Goal: Transaction & Acquisition: Purchase product/service

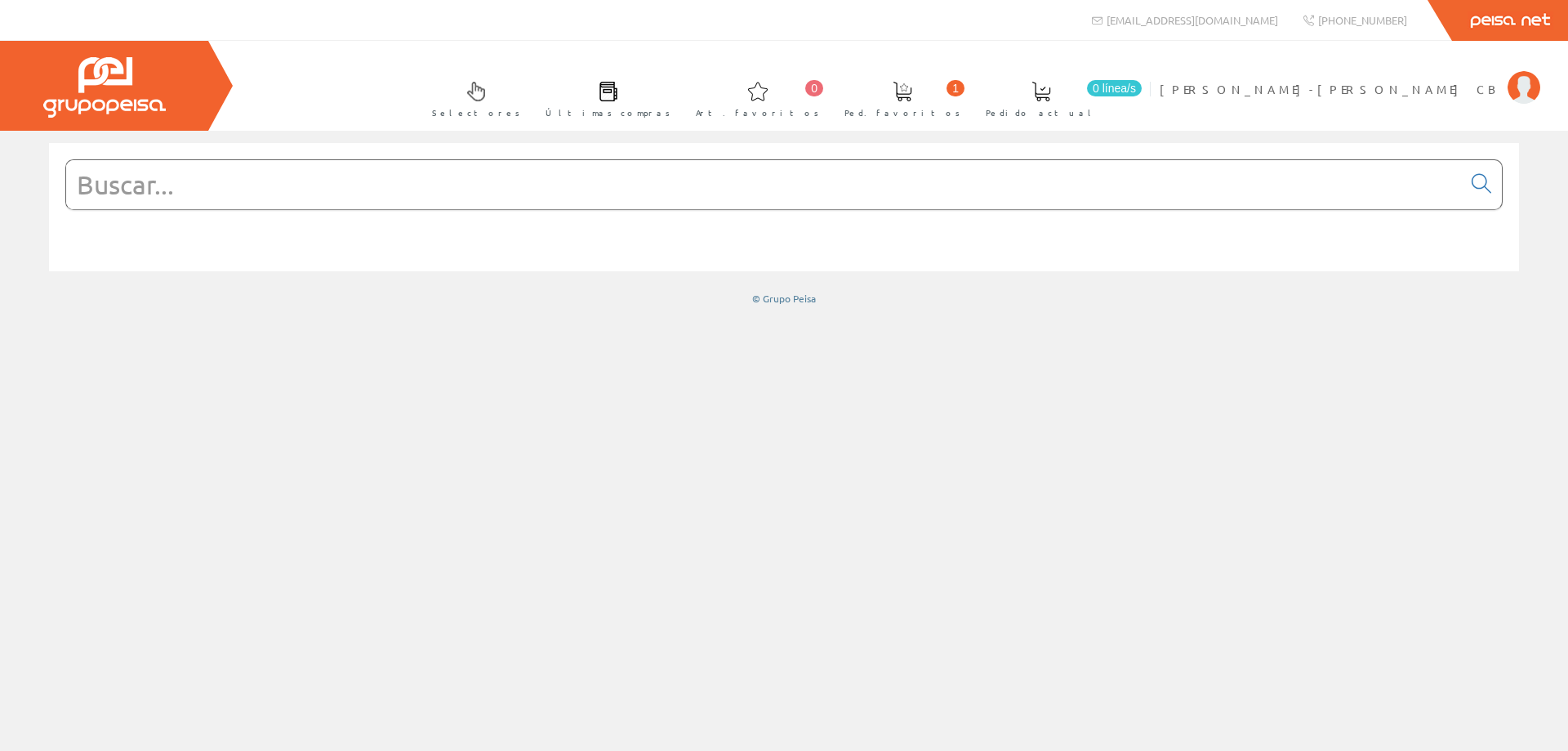
click at [144, 193] on input "text" at bounding box center [763, 185] width 1395 height 49
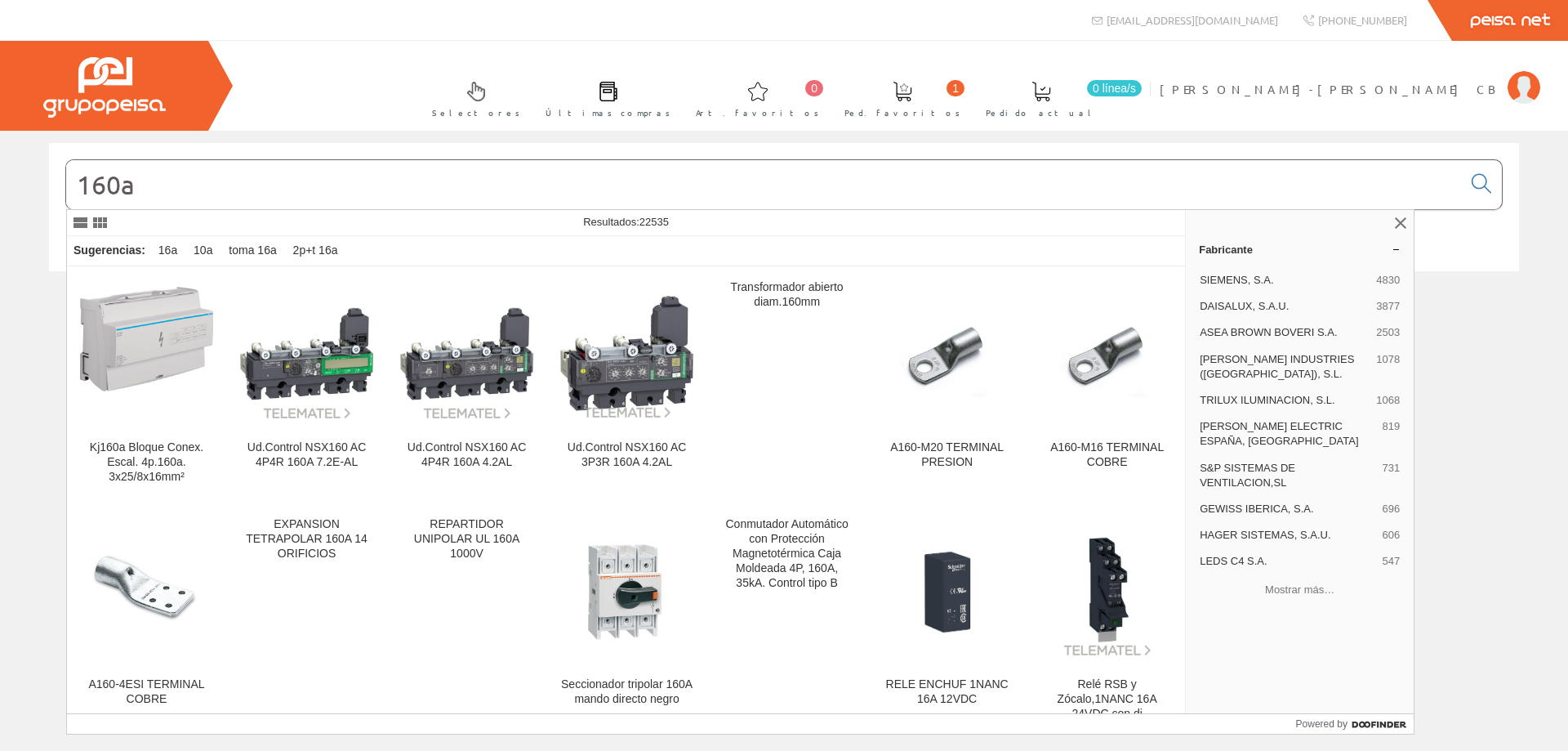
type input "160a"
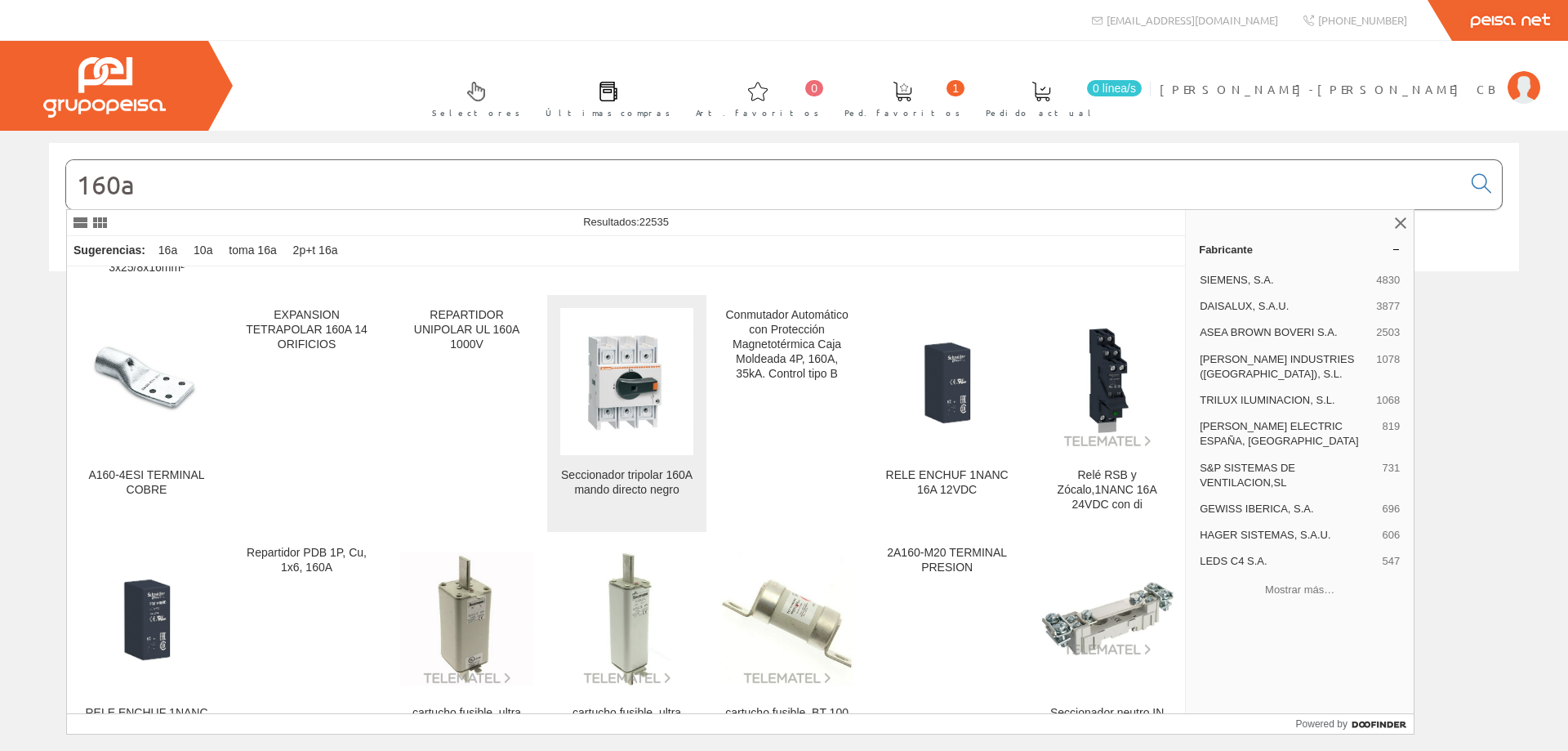
scroll to position [141, 0]
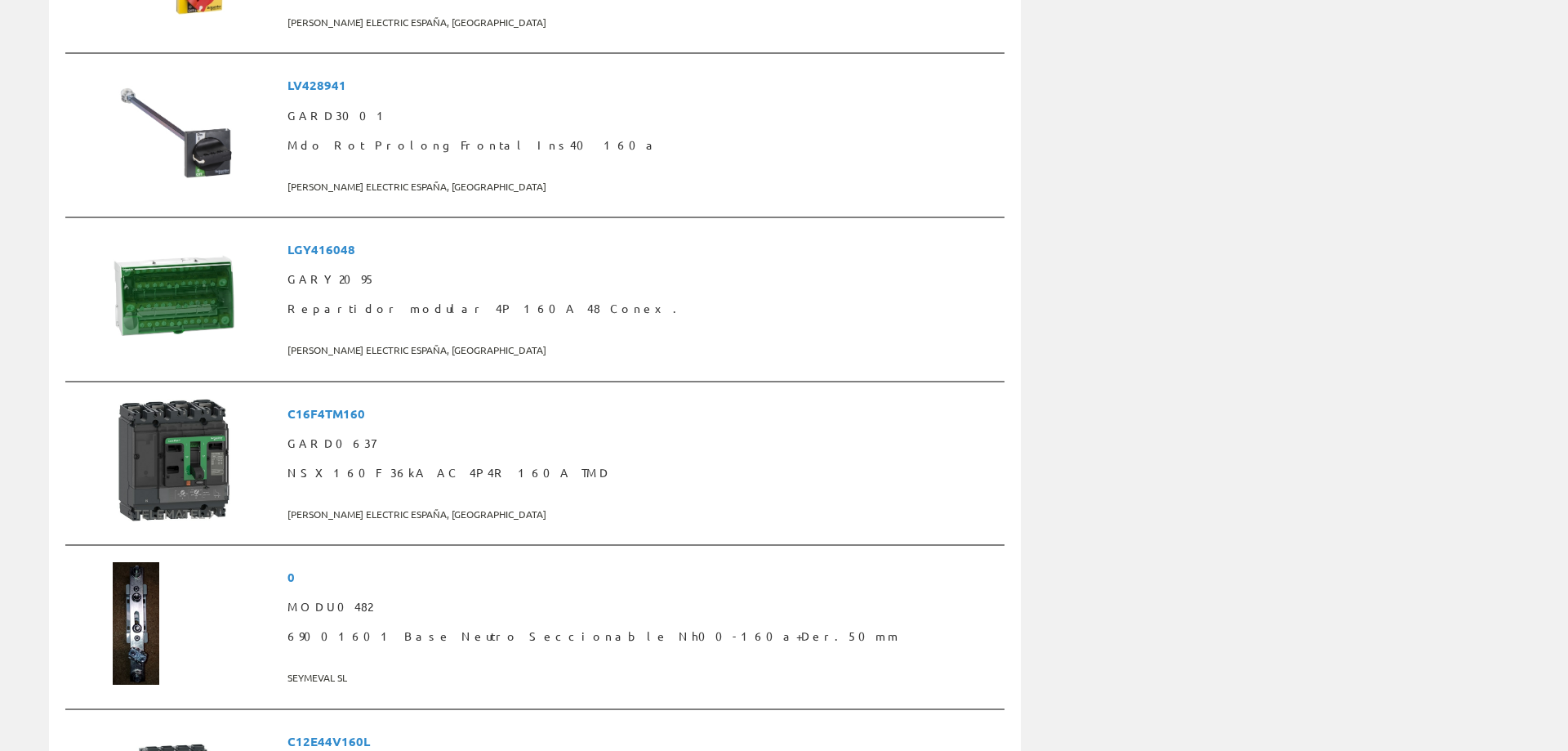
scroll to position [2666, 0]
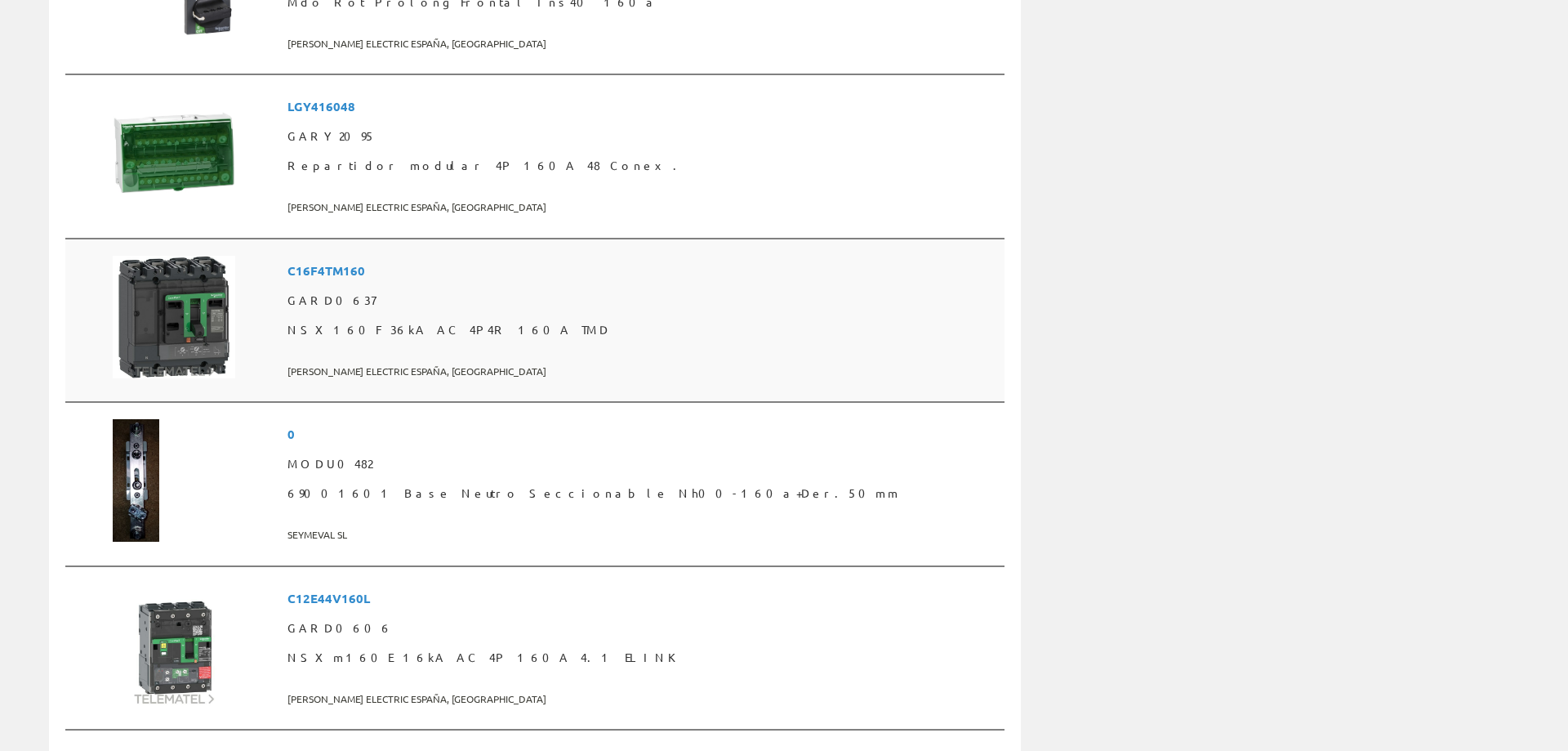
click at [188, 324] on img at bounding box center [174, 317] width 123 height 123
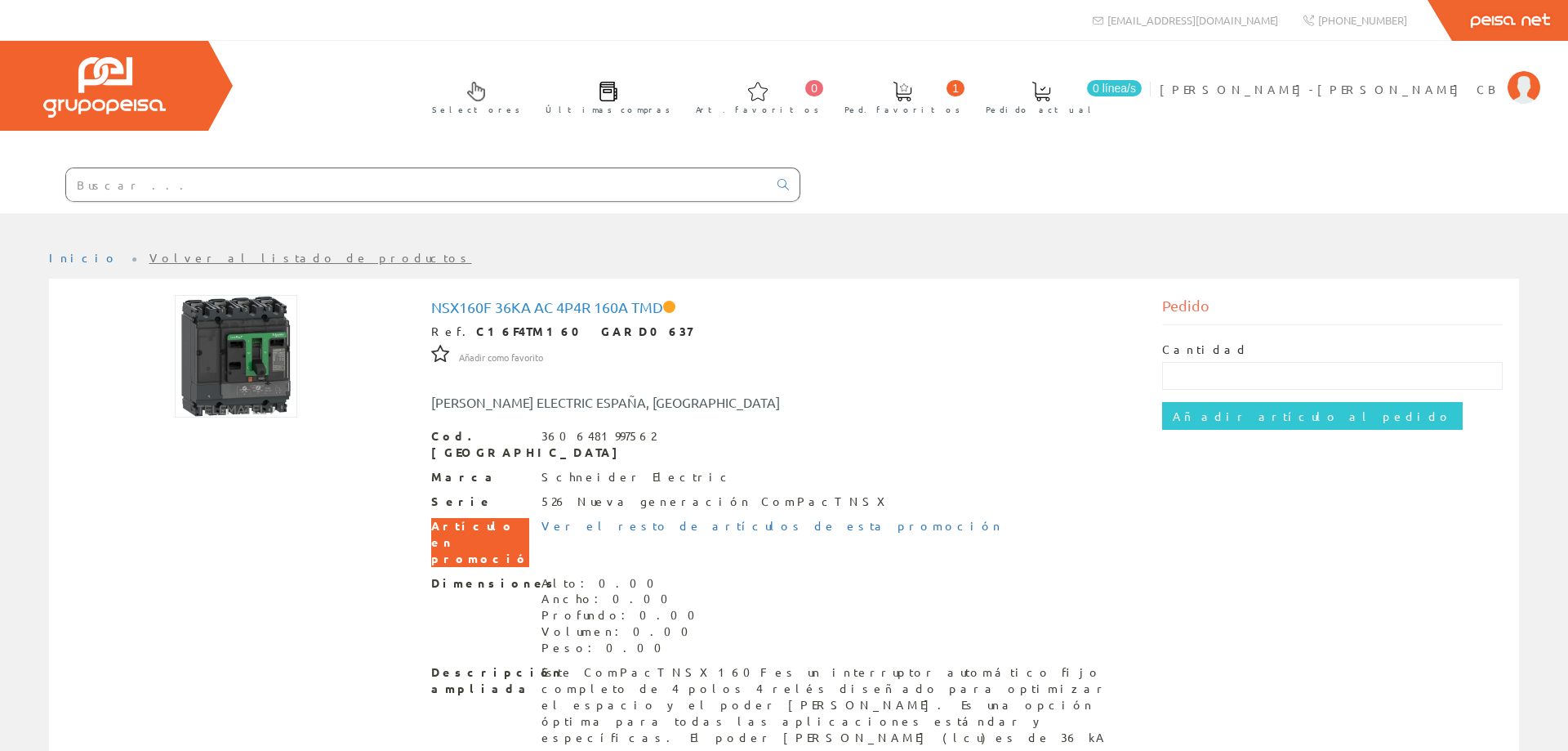
scroll to position [114, 0]
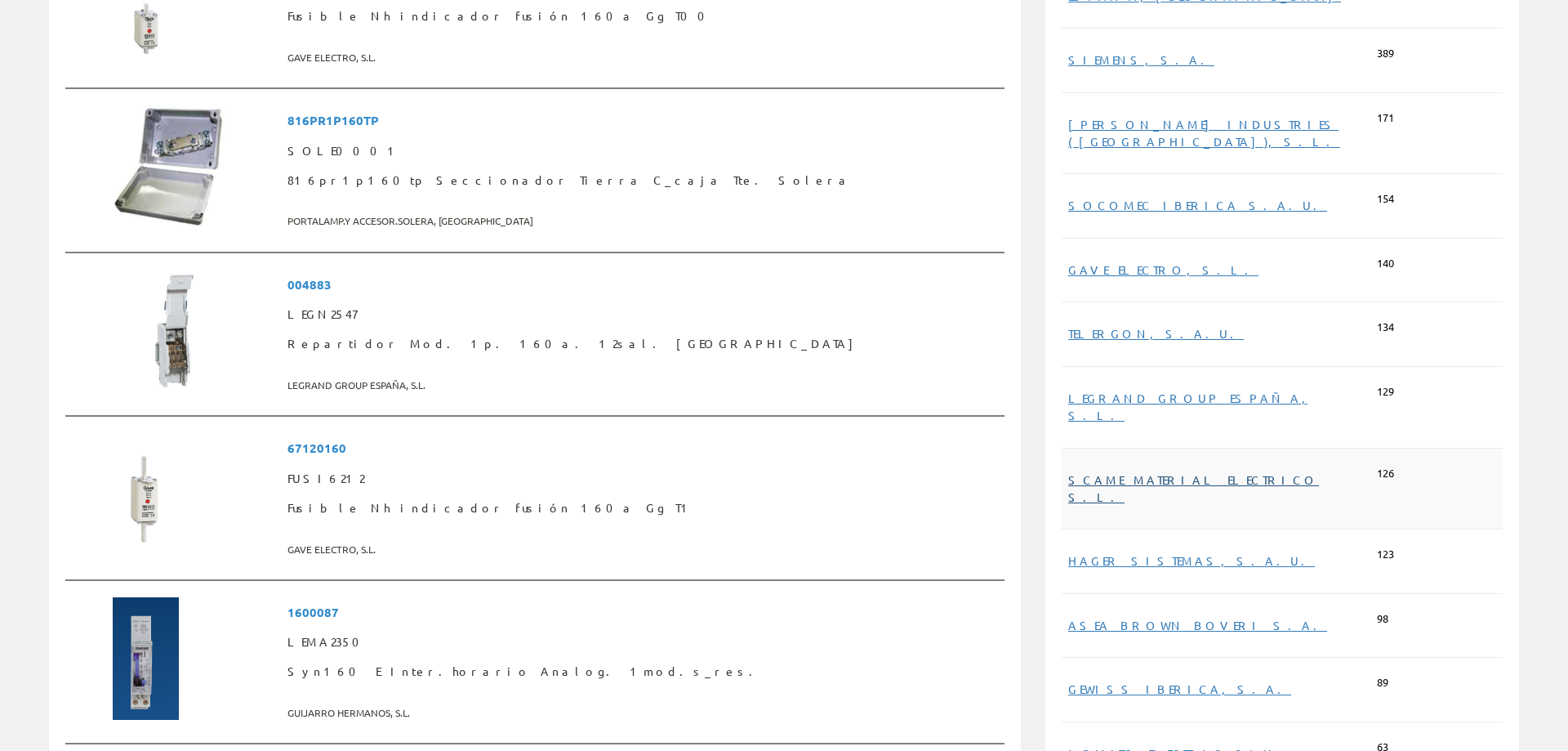
scroll to position [556, 0]
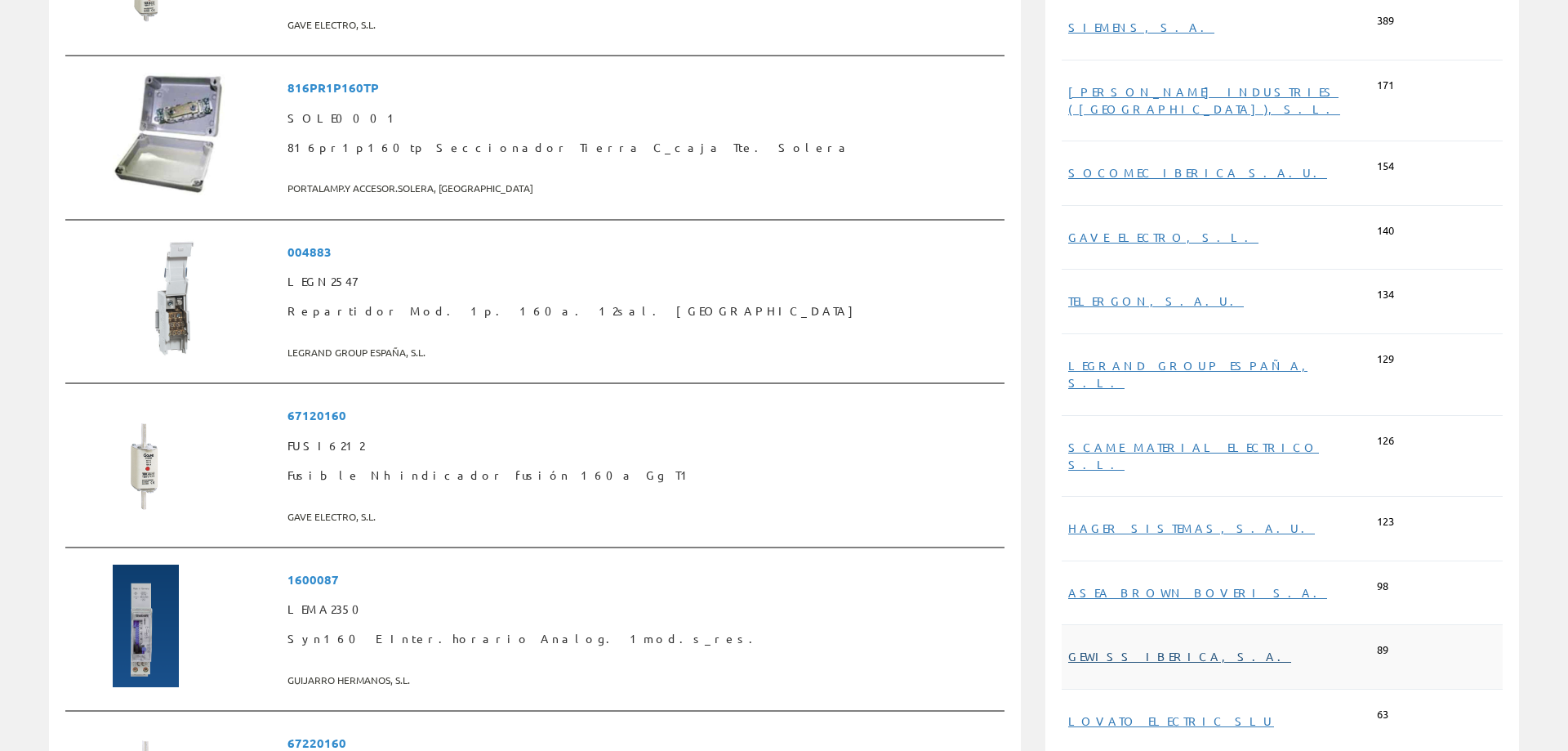
click at [1127, 649] on link "GEWISS IBERICA, S.A." at bounding box center [1179, 655] width 223 height 14
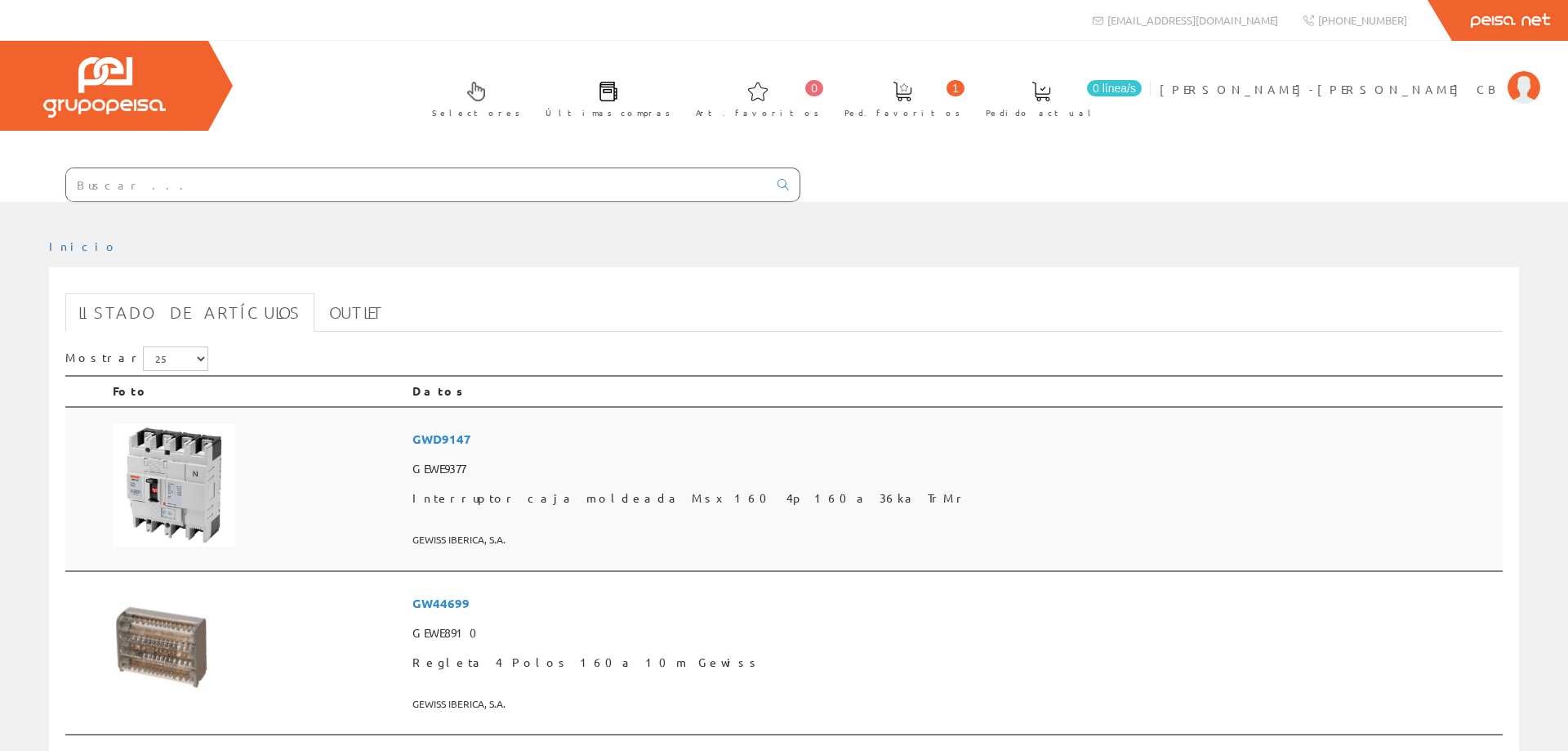
click at [154, 471] on img at bounding box center [174, 485] width 123 height 123
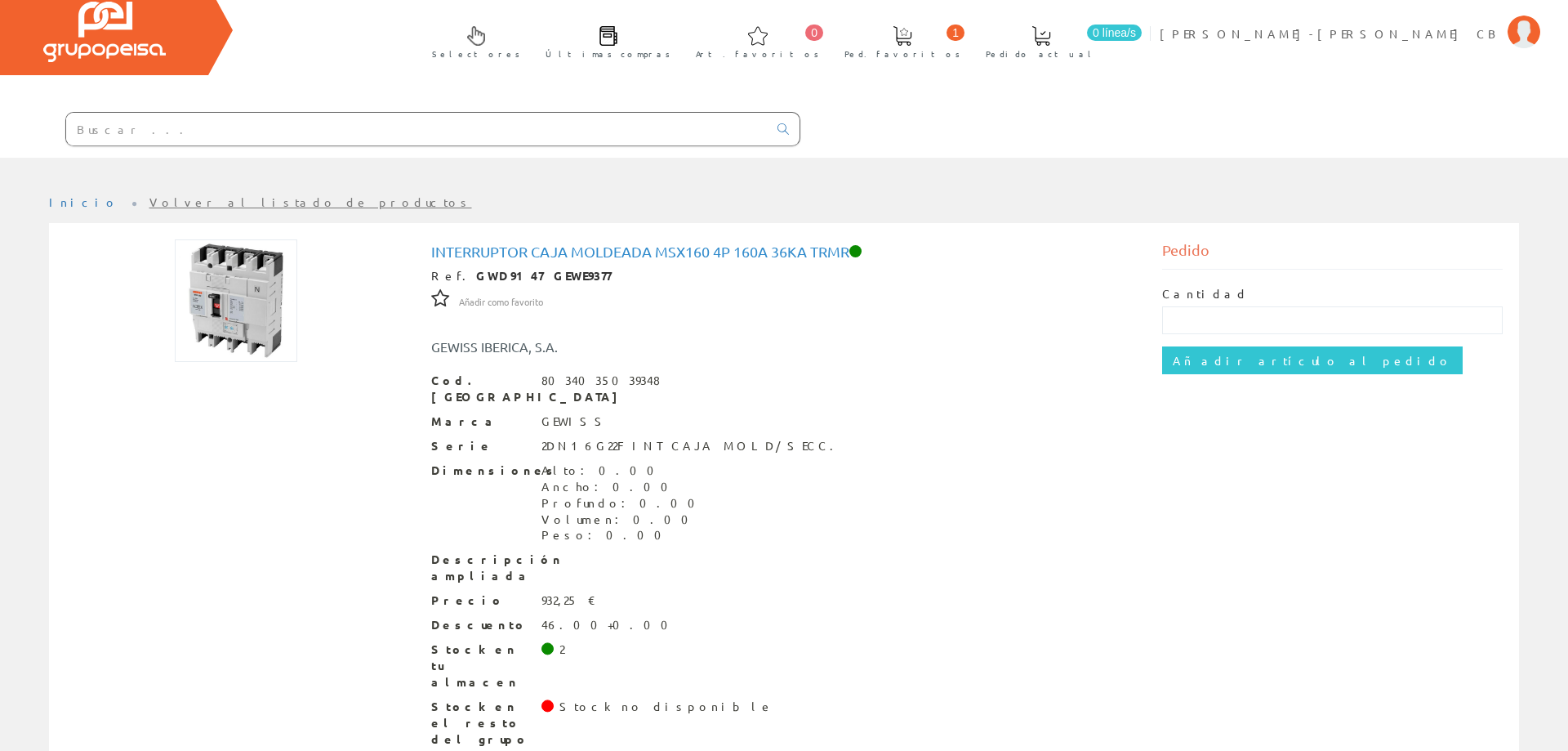
scroll to position [57, 0]
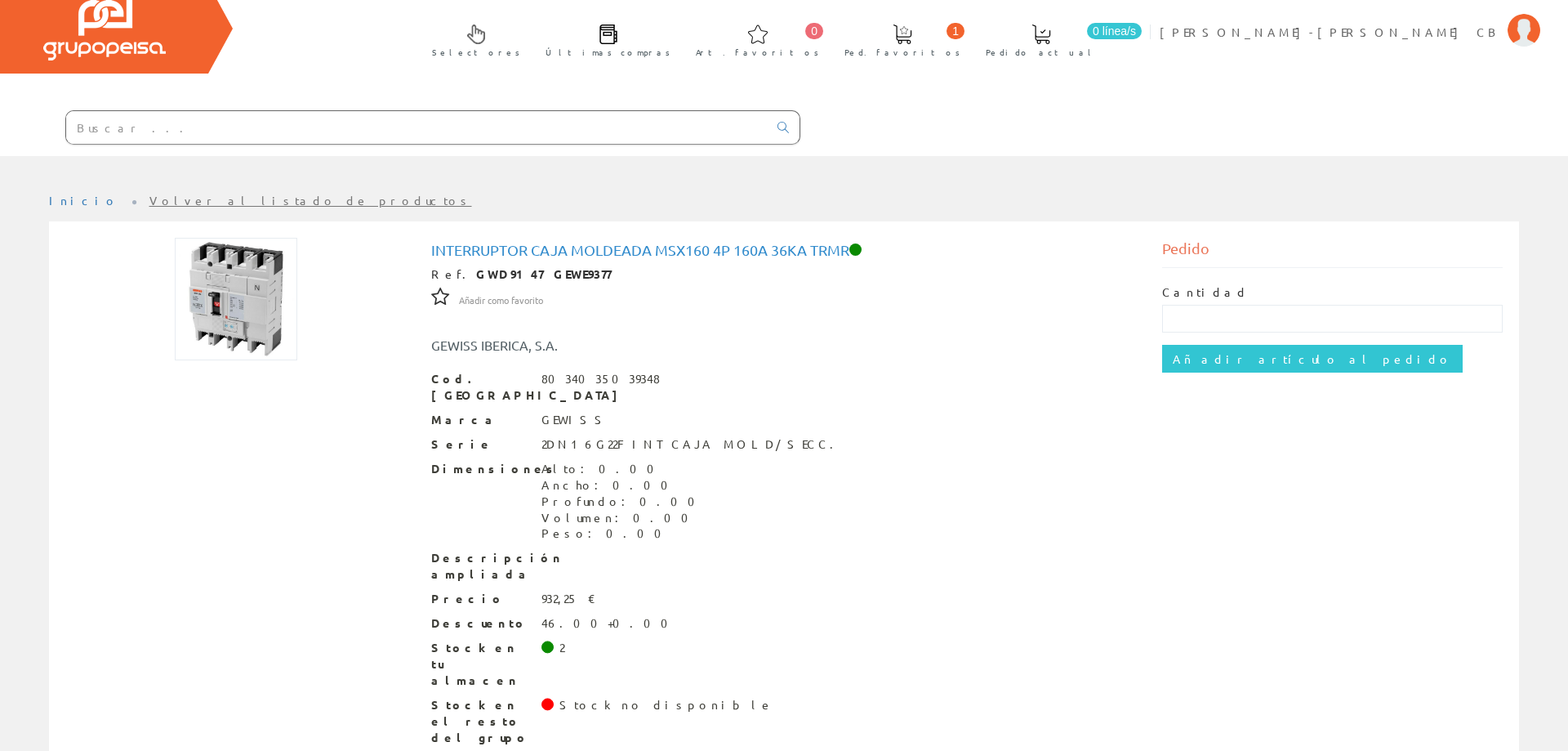
click at [234, 309] on img at bounding box center [236, 299] width 123 height 123
click at [256, 303] on img at bounding box center [236, 299] width 123 height 123
click at [224, 295] on img at bounding box center [236, 299] width 123 height 123
click at [912, 37] on span at bounding box center [902, 34] width 19 height 19
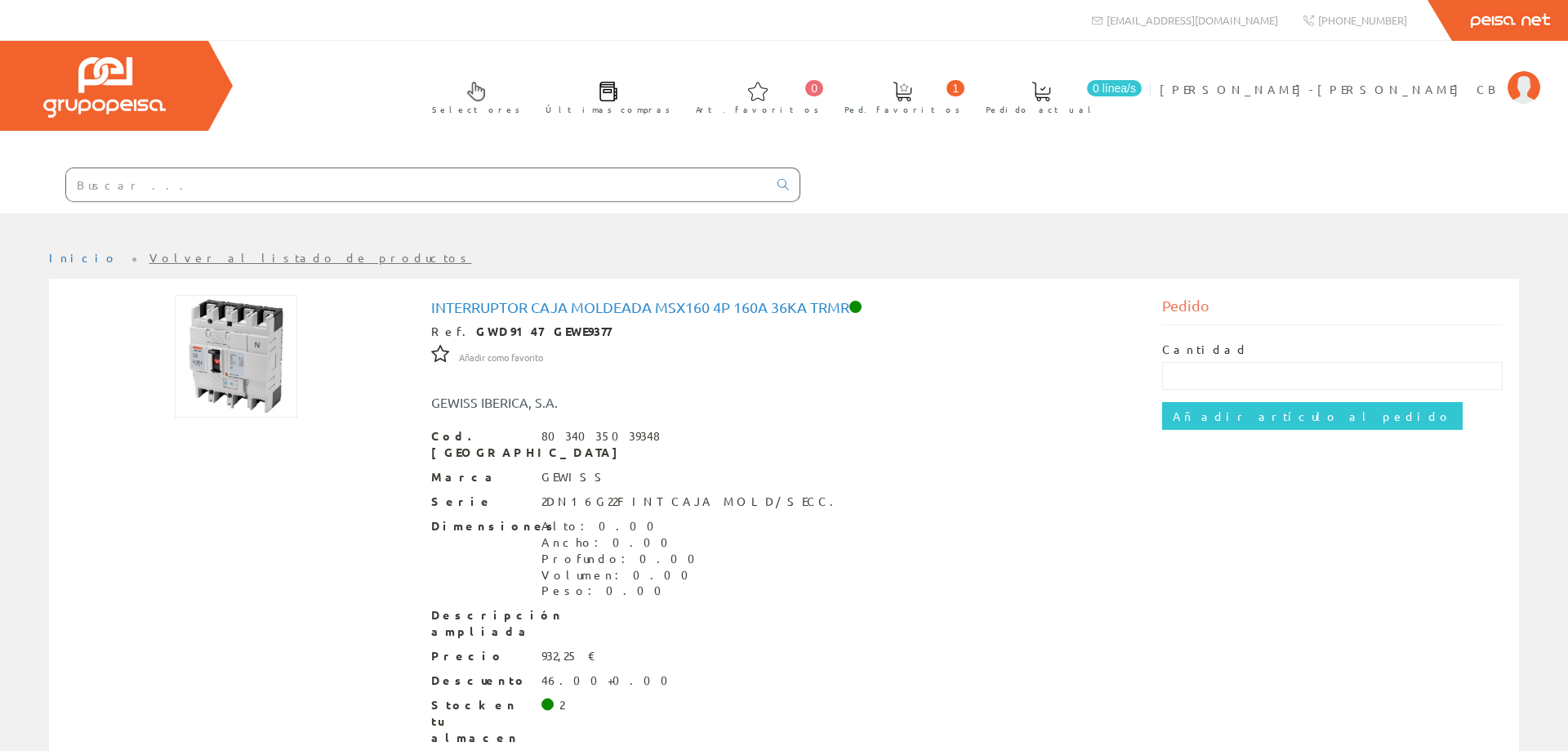
scroll to position [57, 0]
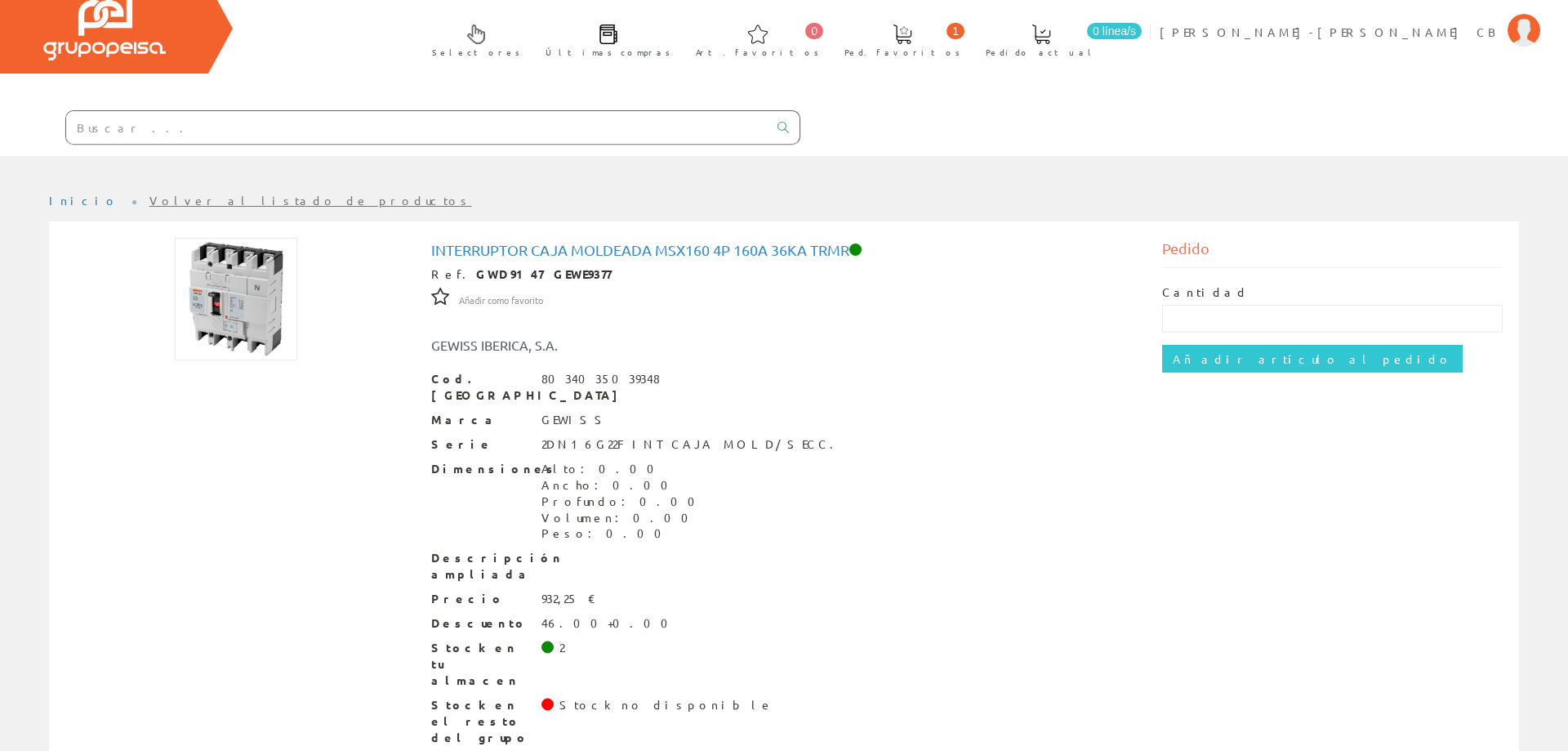
click at [225, 301] on img at bounding box center [236, 299] width 123 height 123
click at [1208, 354] on input "Añadir artículo al pedido" at bounding box center [1312, 359] width 300 height 28
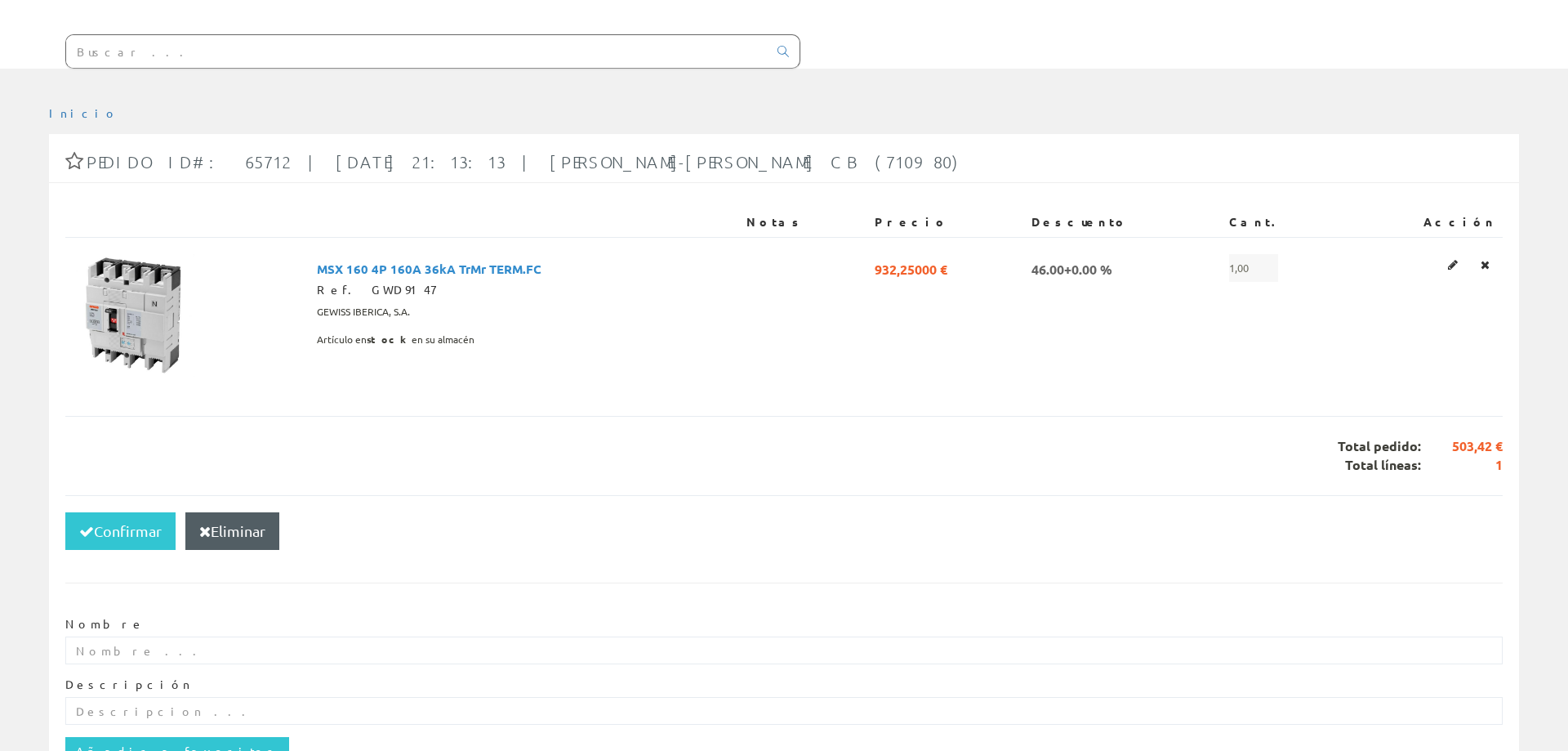
scroll to position [256, 0]
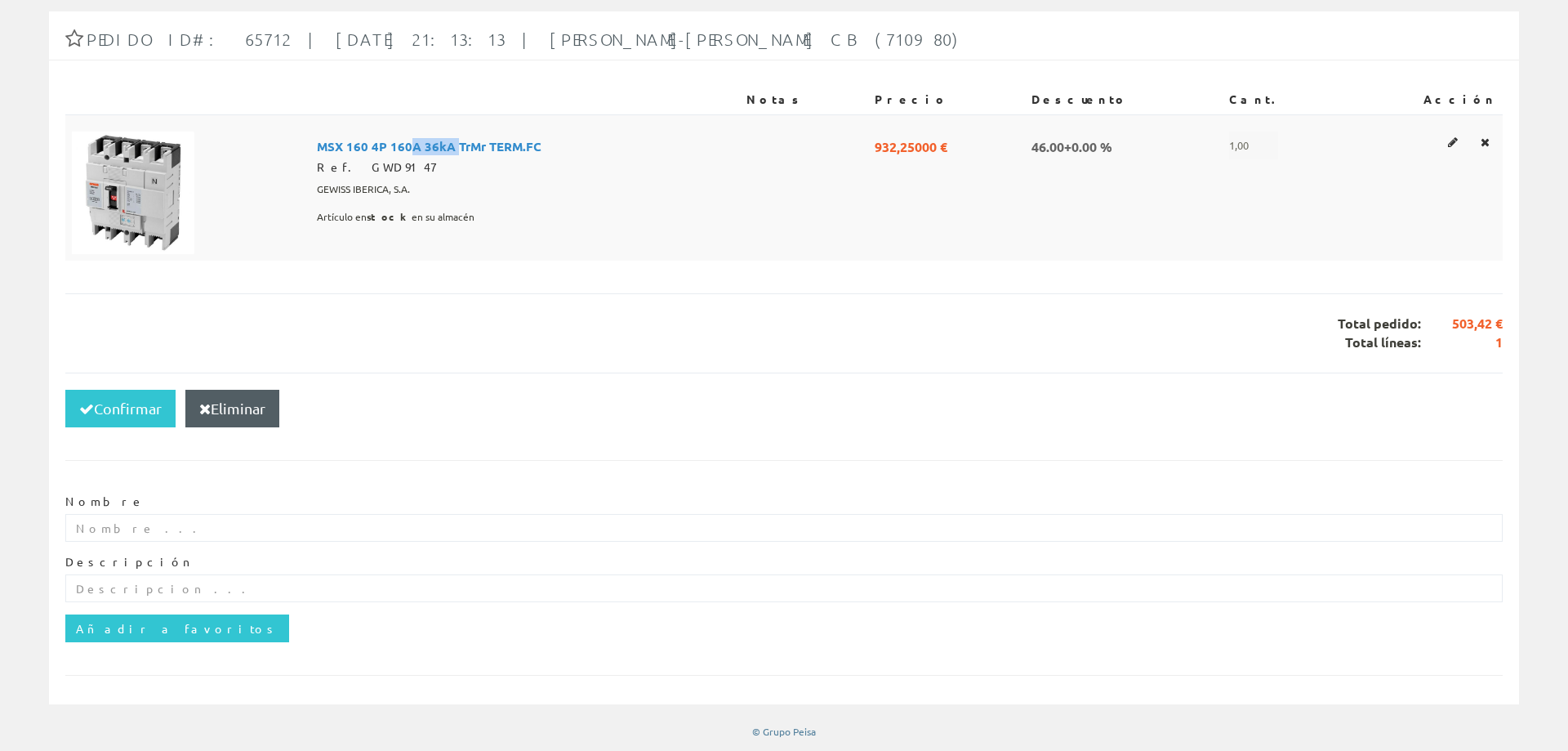
drag, startPoint x: 482, startPoint y: 145, endPoint x: 440, endPoint y: 146, distance: 42.0
click at [440, 146] on span "MSX 160 4P 160A 36kA TrMr TERM.FC" at bounding box center [429, 145] width 224 height 28
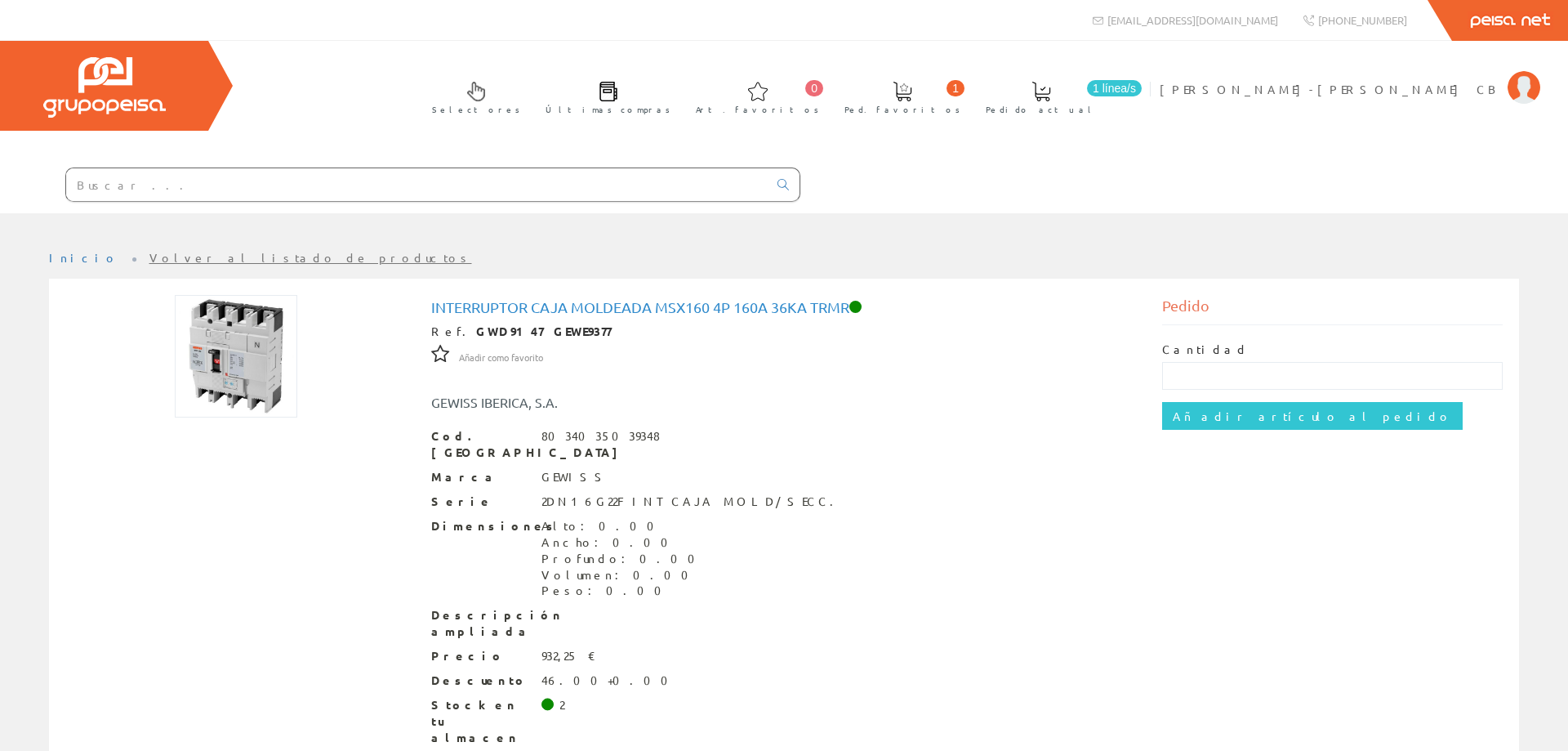
click at [199, 198] on input "text" at bounding box center [416, 185] width 701 height 33
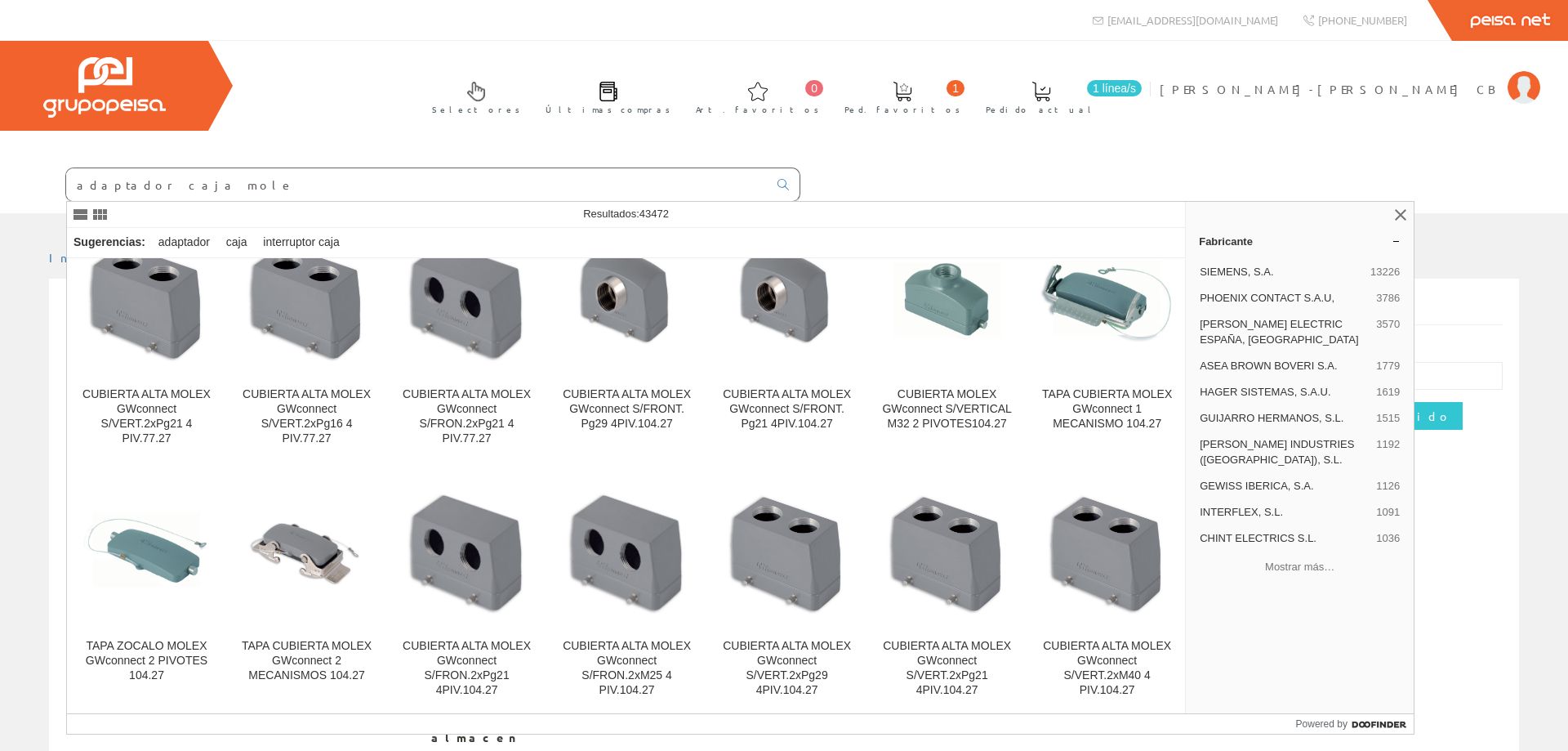
scroll to position [9200, 0]
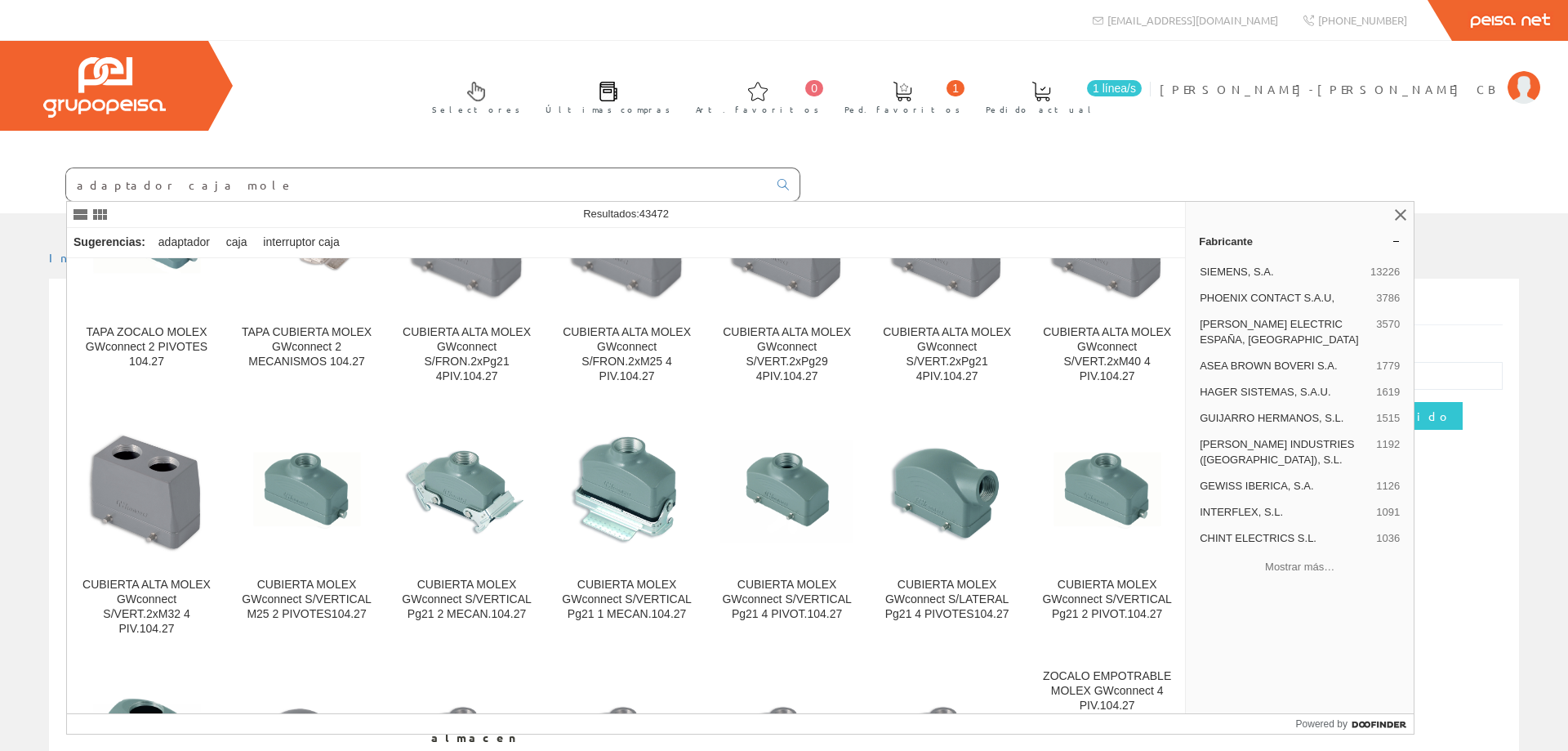
click at [214, 180] on input "adaptador caja mole" at bounding box center [416, 185] width 701 height 33
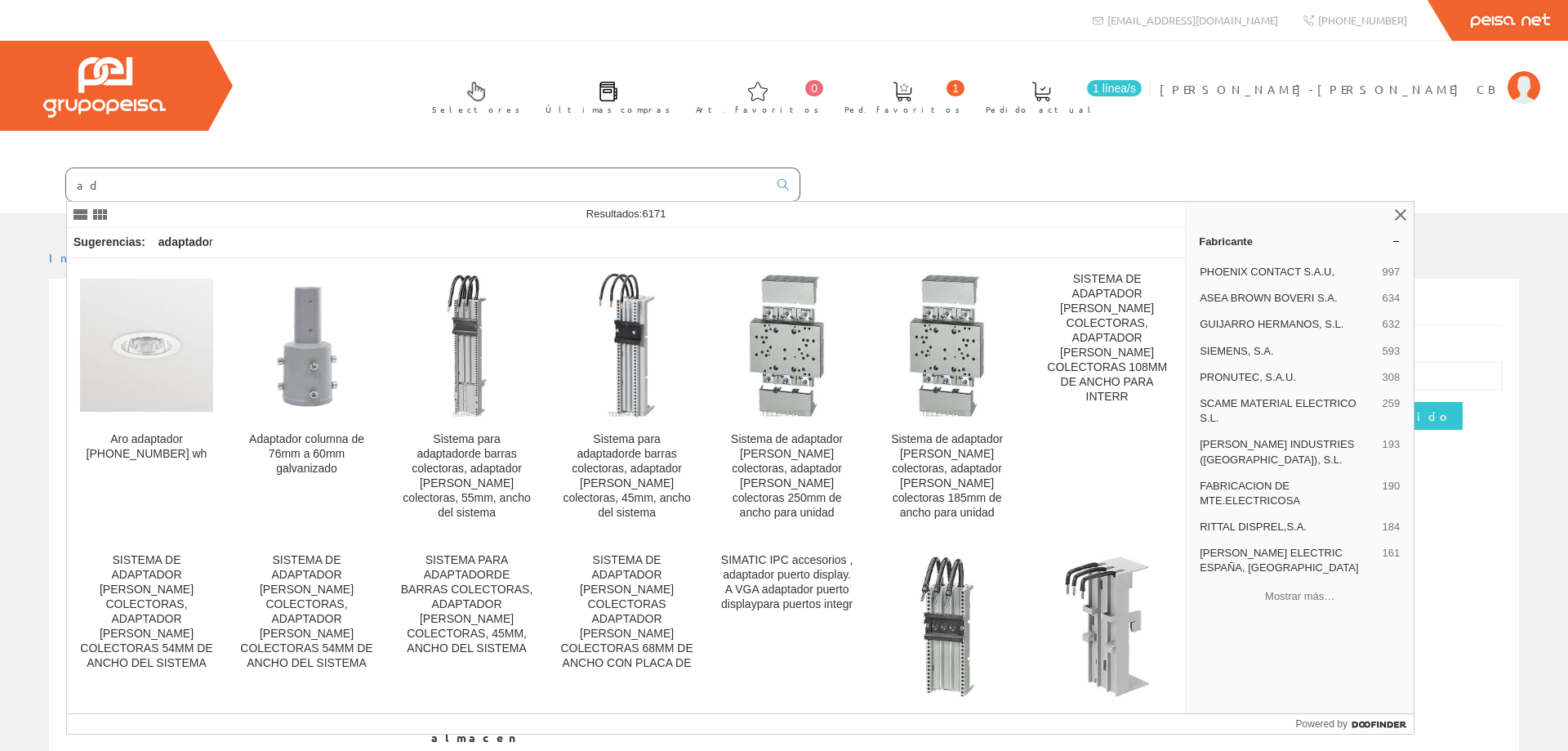
type input "a"
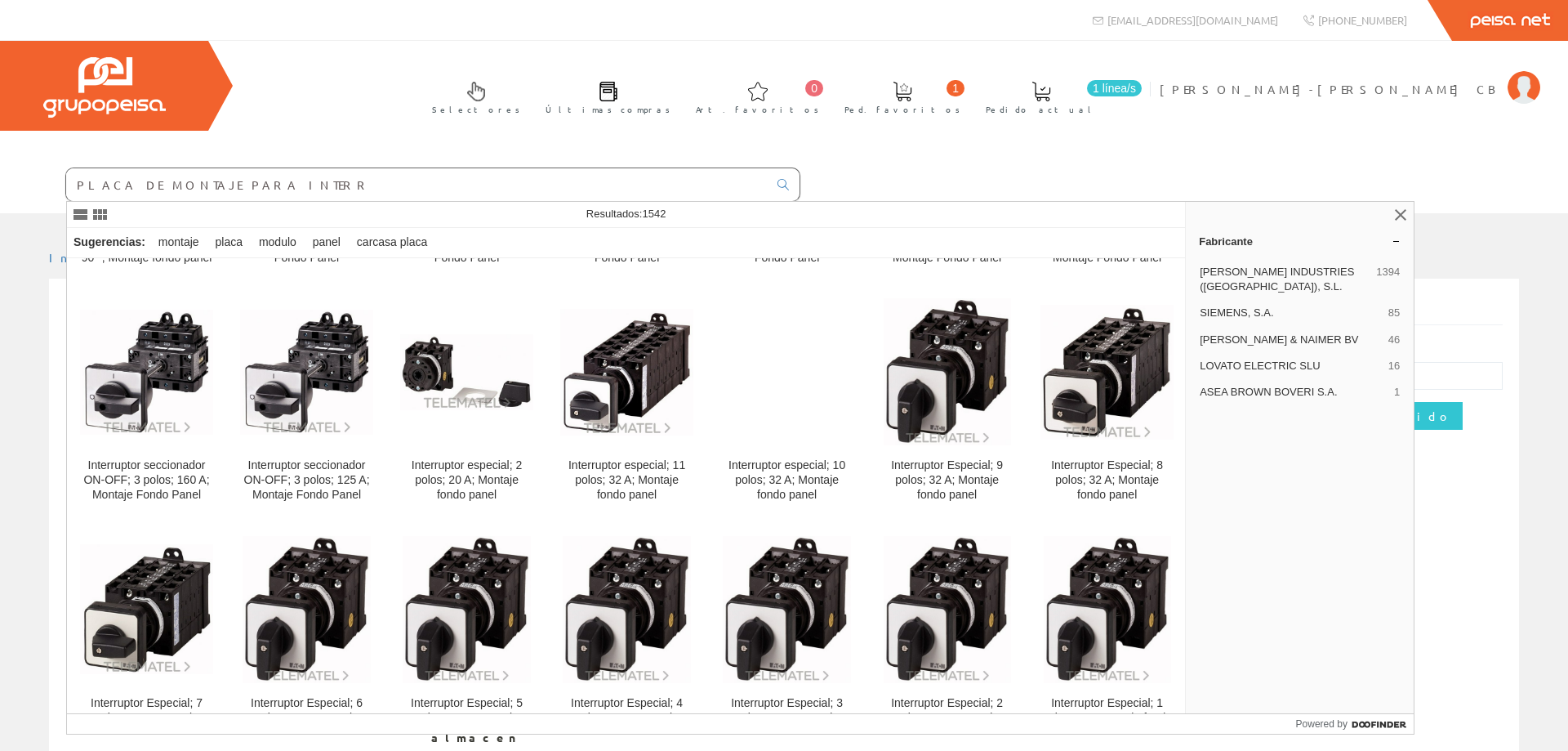
scroll to position [7527, 0]
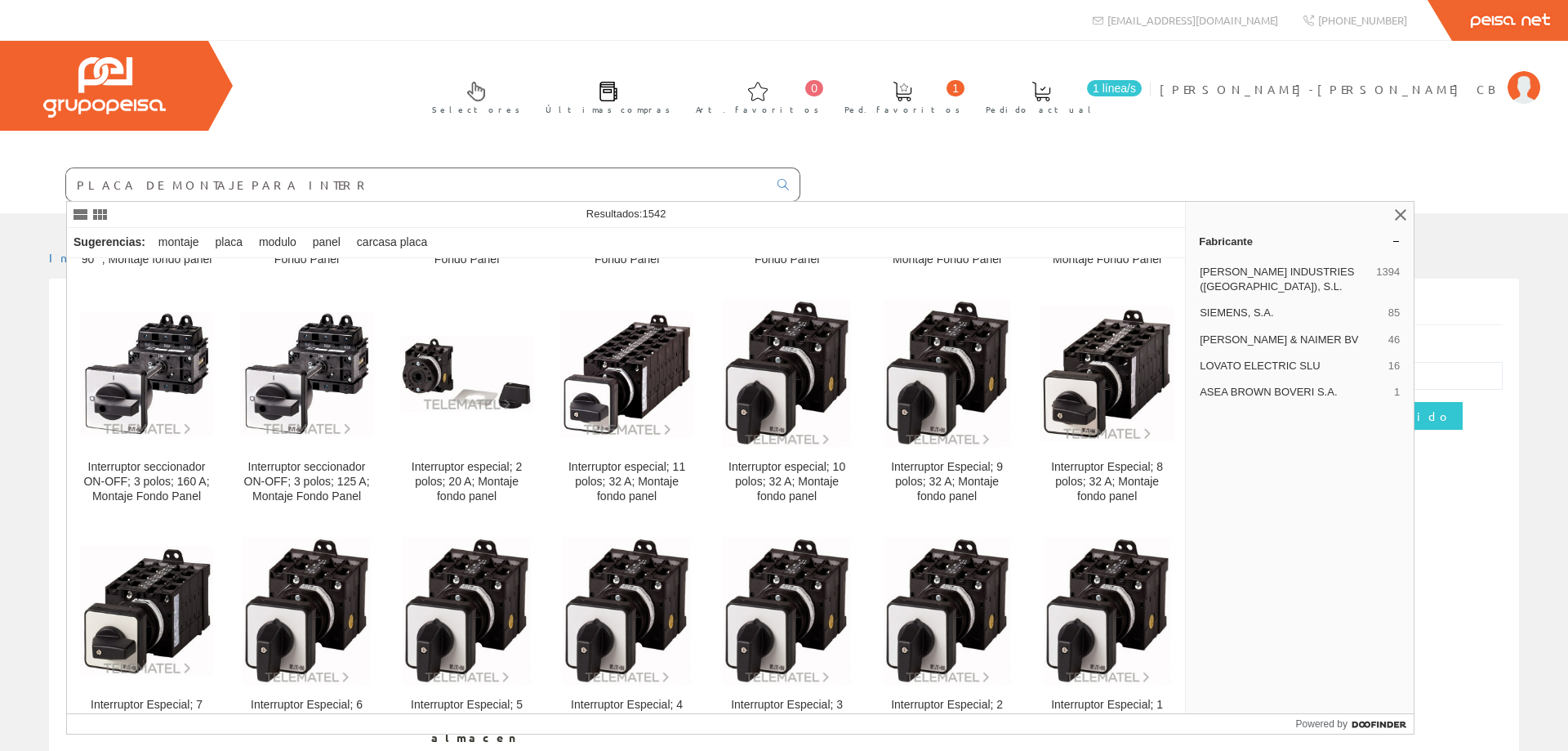
click at [280, 184] on input "PLACA DE MONTAJE PARA INTERR" at bounding box center [416, 185] width 701 height 33
click at [291, 188] on input "PLACA DE MONTAJE PARA INTERR" at bounding box center [416, 185] width 701 height 33
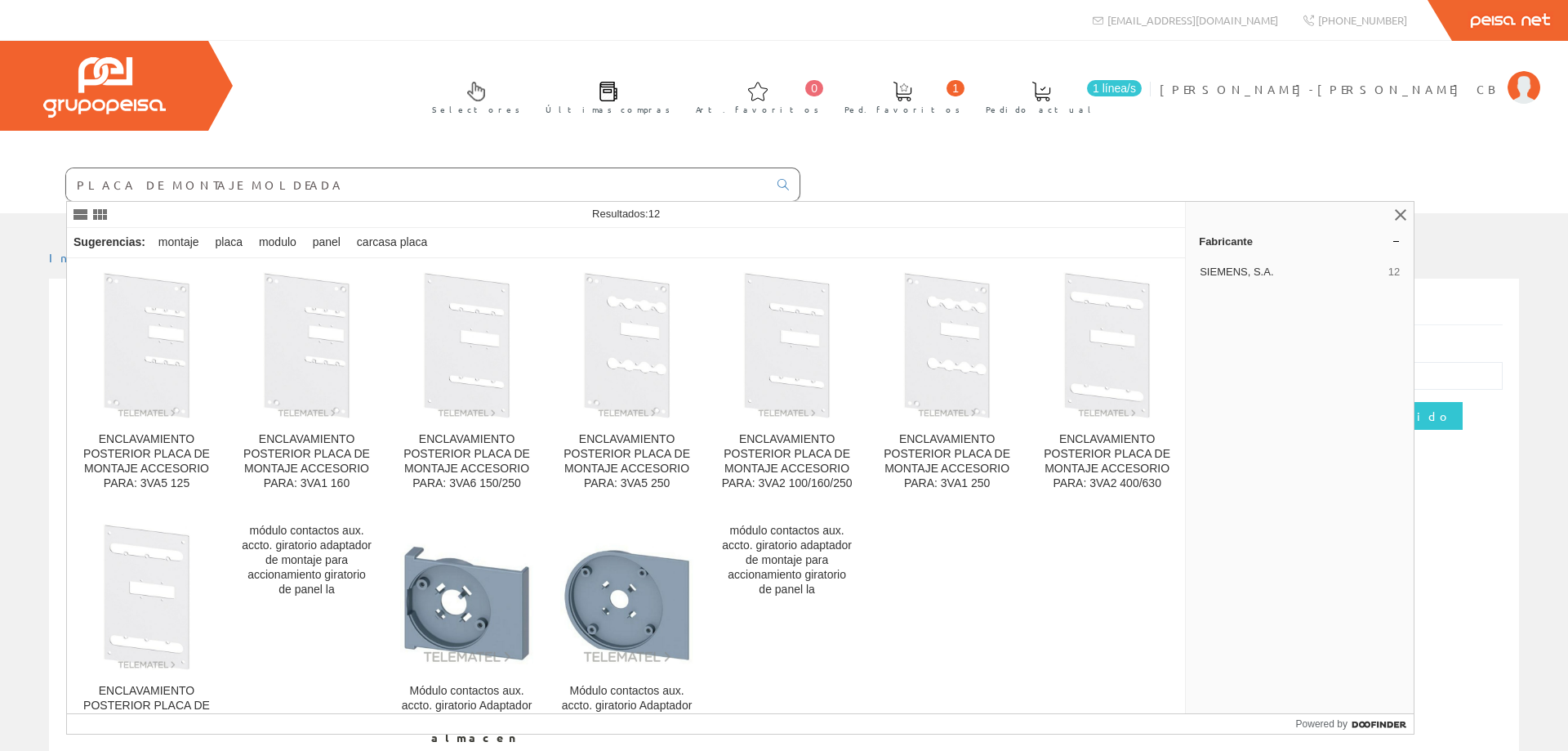
type input "PLACA DE MONTAJE MOLDEADA"
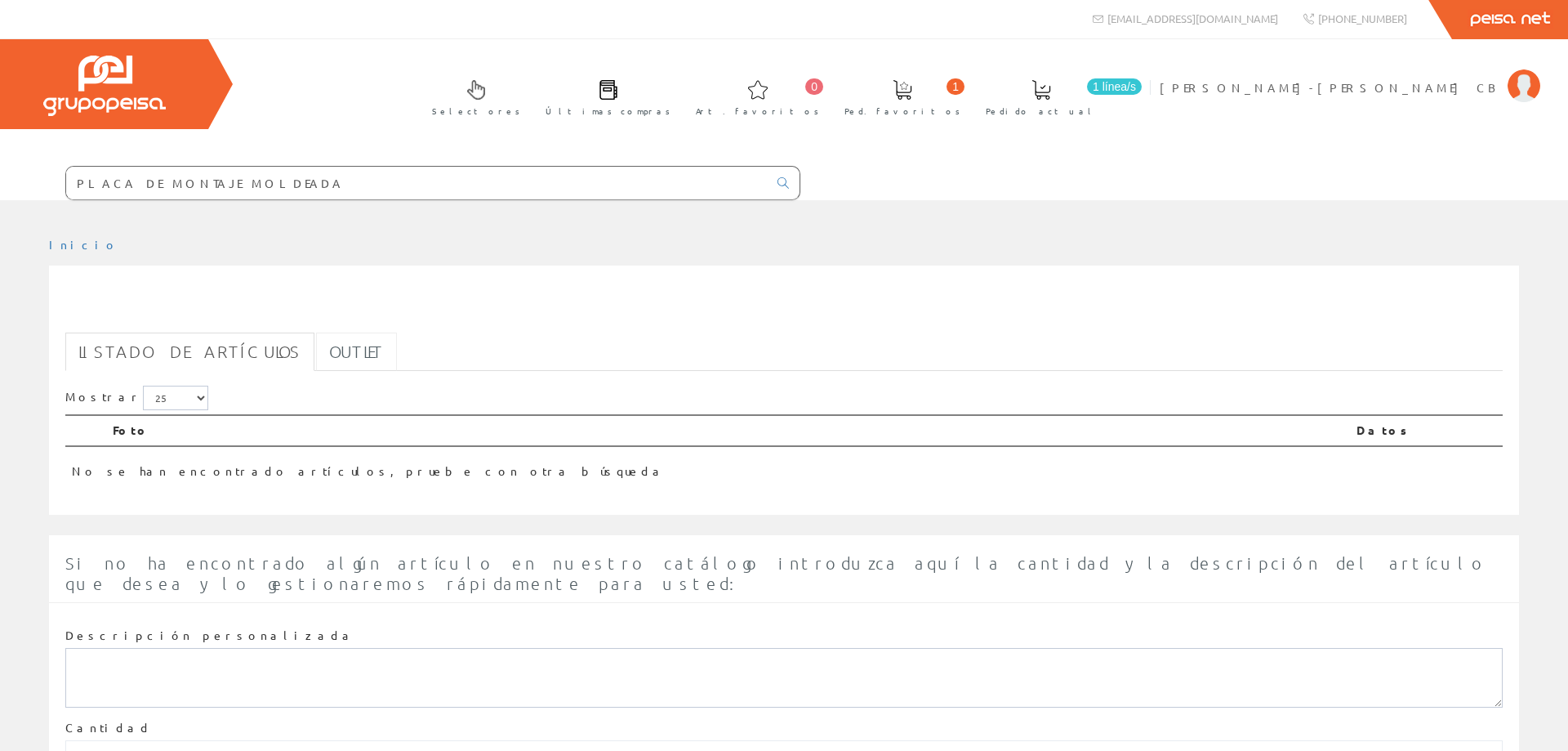
scroll to position [115, 0]
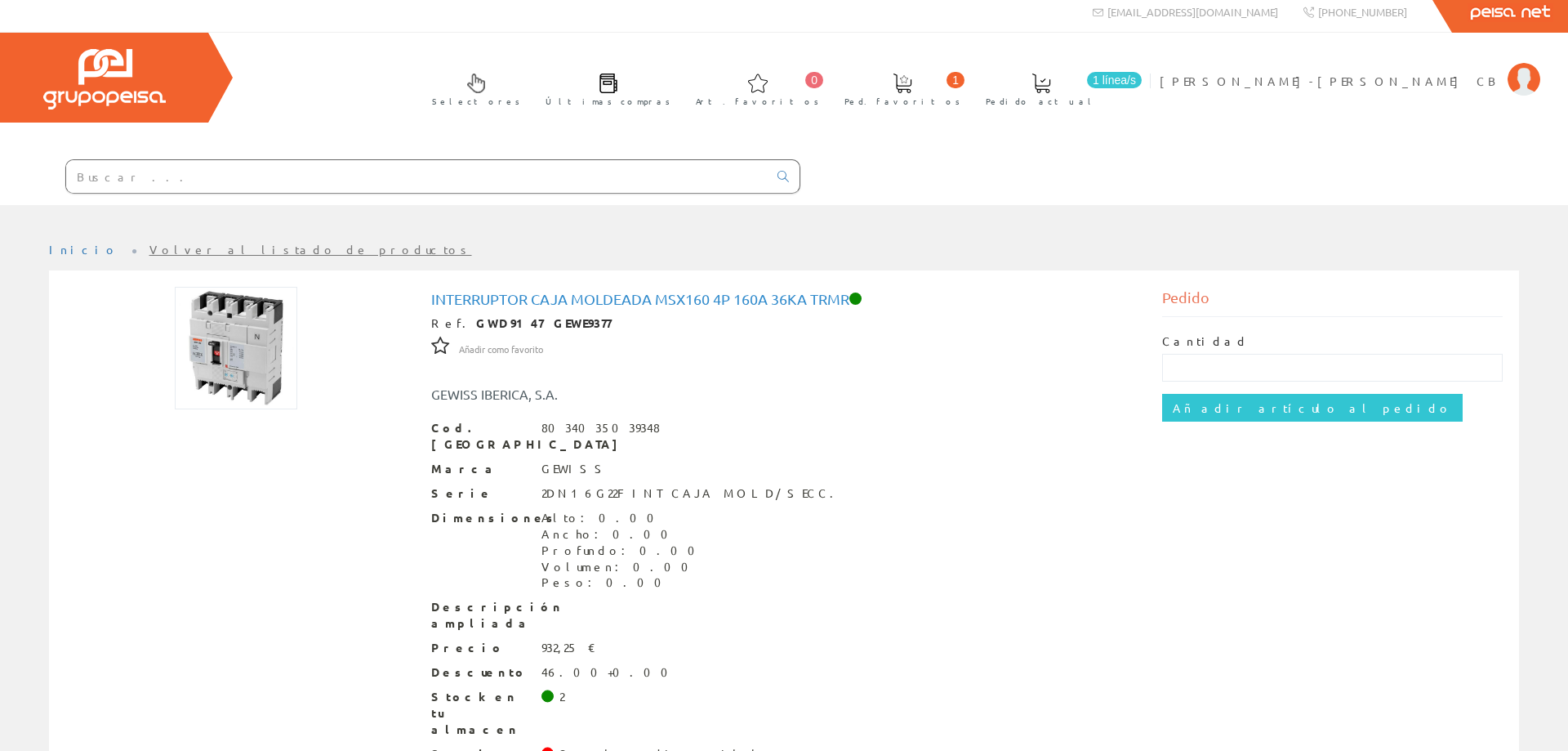
scroll to position [57, 0]
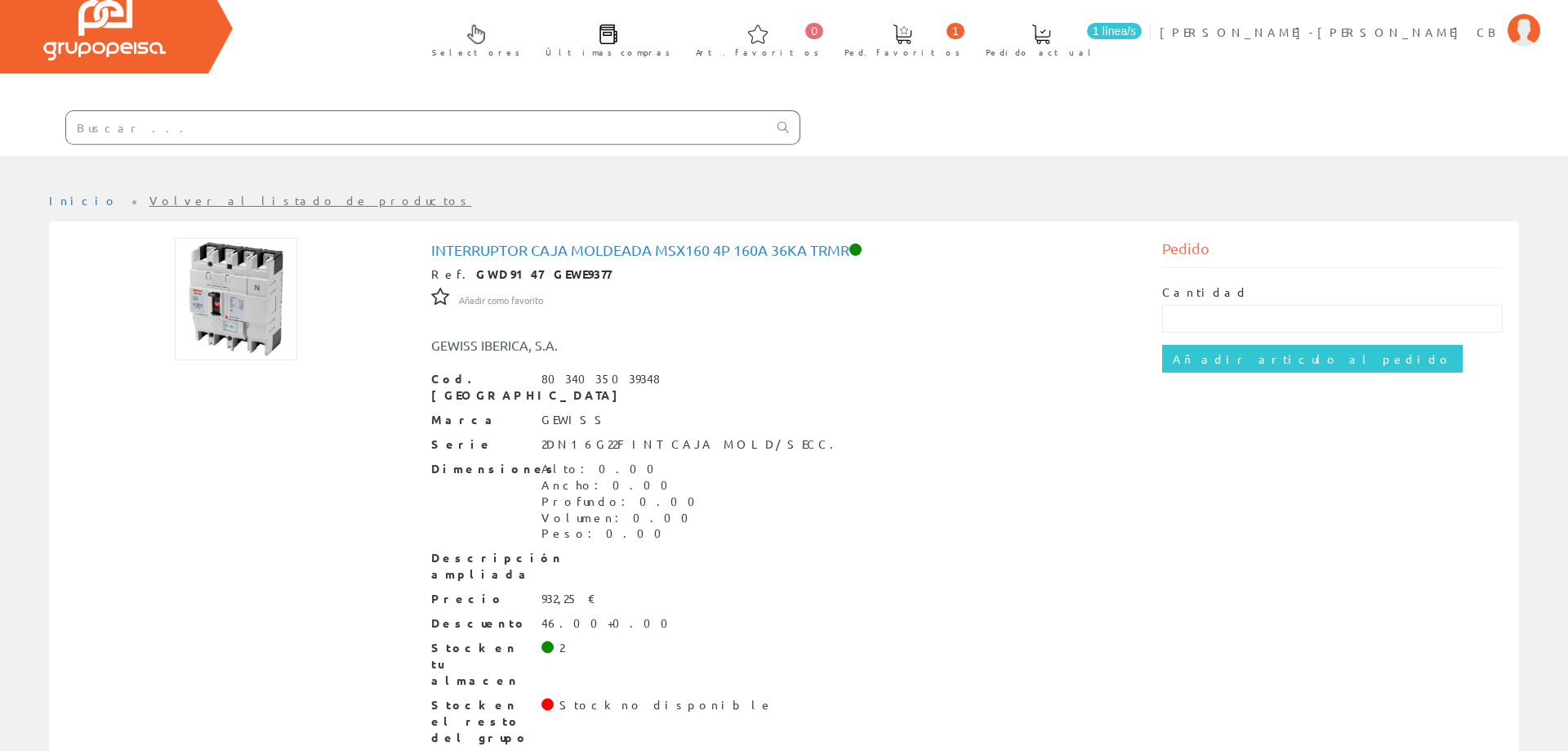
click at [964, 34] on span "1" at bounding box center [955, 31] width 18 height 16
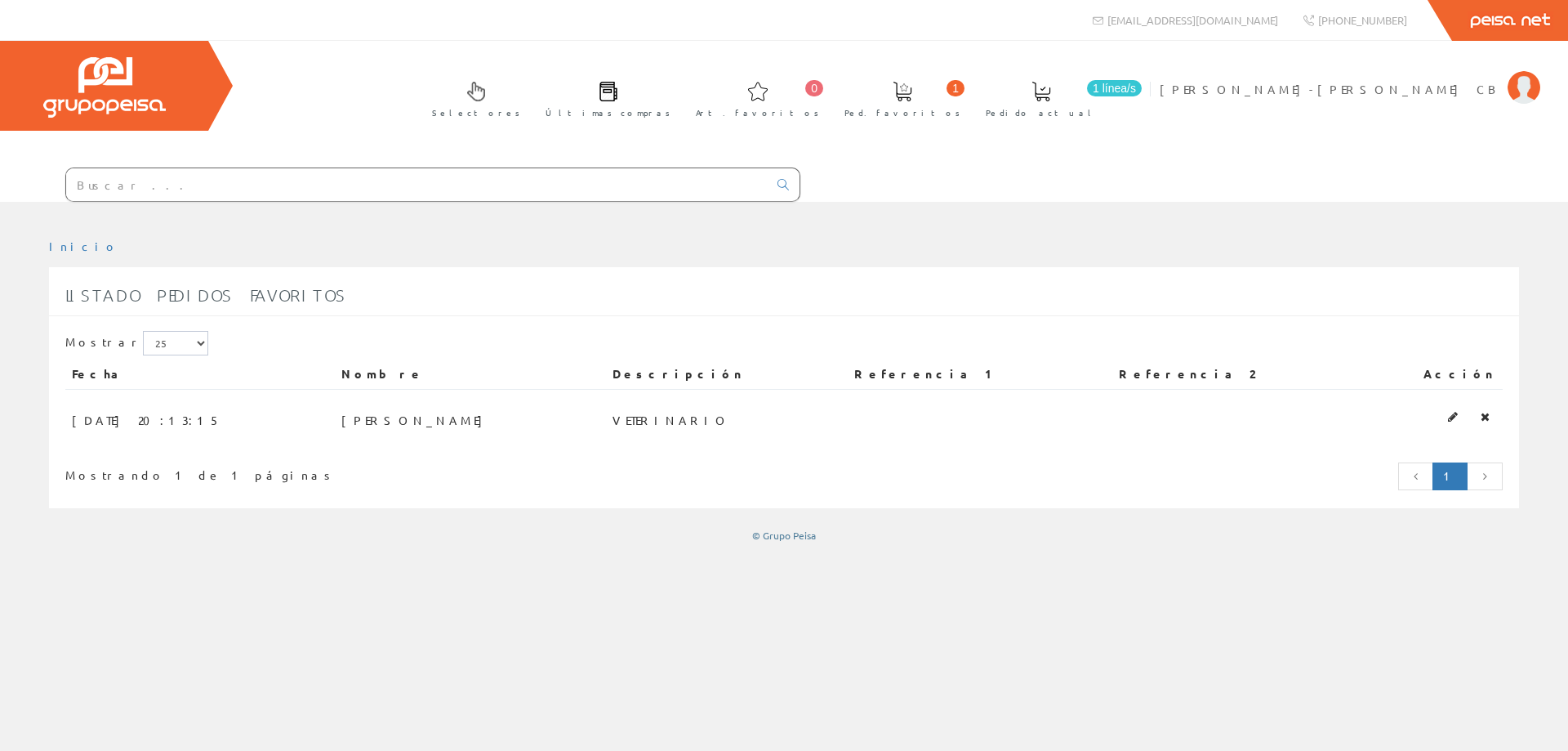
click at [912, 85] on span at bounding box center [902, 92] width 19 height 19
click at [1051, 91] on span at bounding box center [1041, 92] width 19 height 19
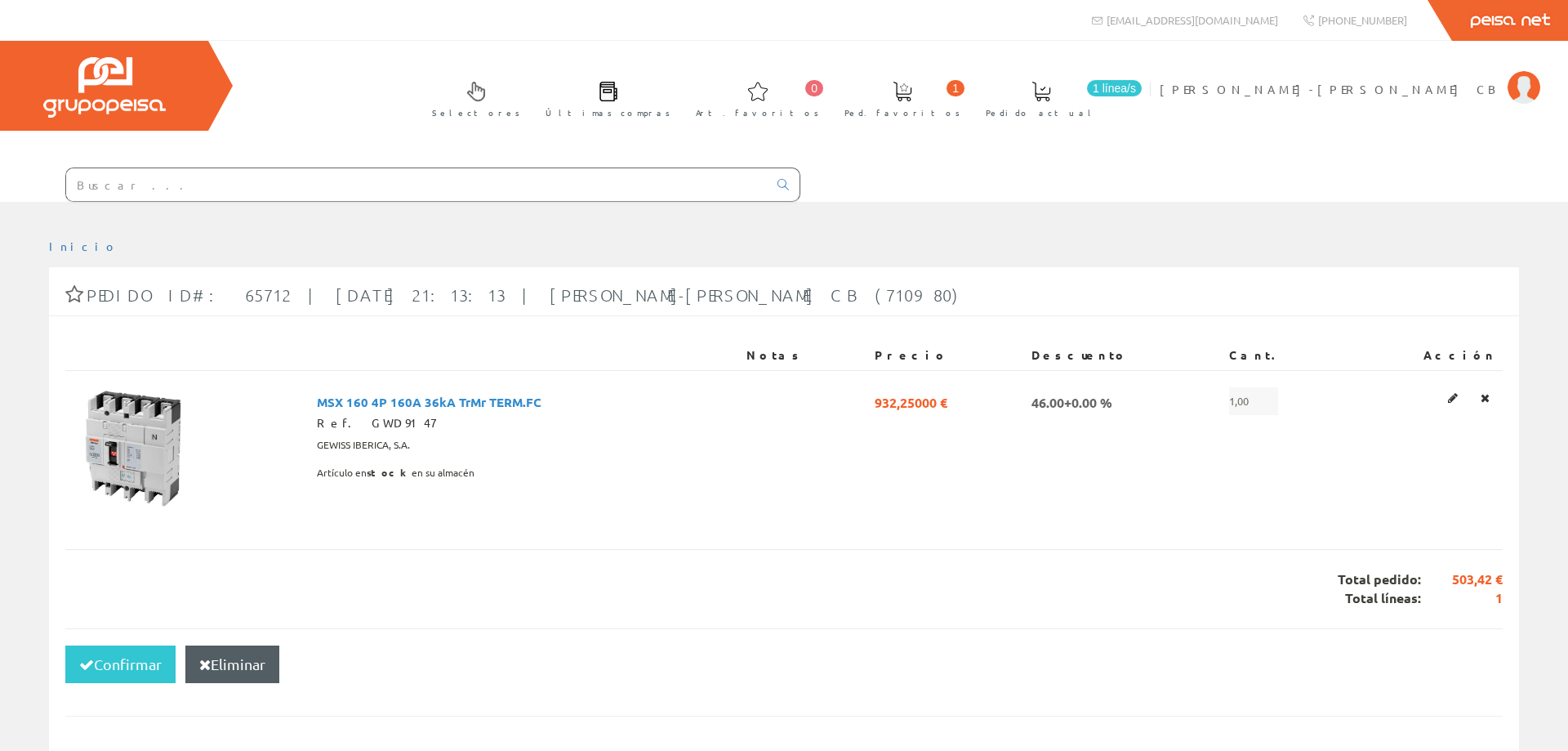
click at [120, 177] on input "text" at bounding box center [416, 185] width 701 height 33
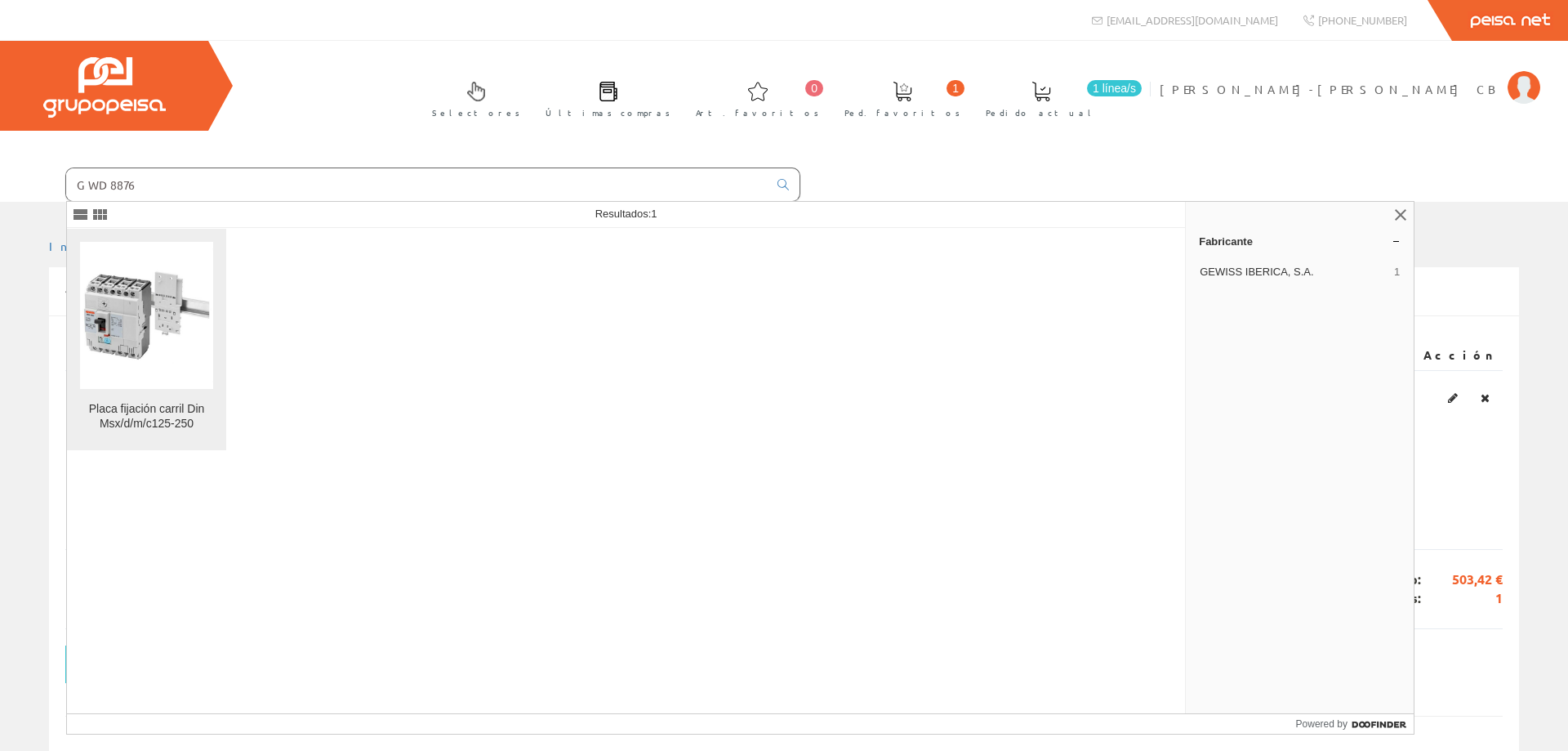
type input "GWD8876"
click at [154, 419] on div "Placa fijación carril Din Msx/d/m/c125-250" at bounding box center [147, 417] width 133 height 29
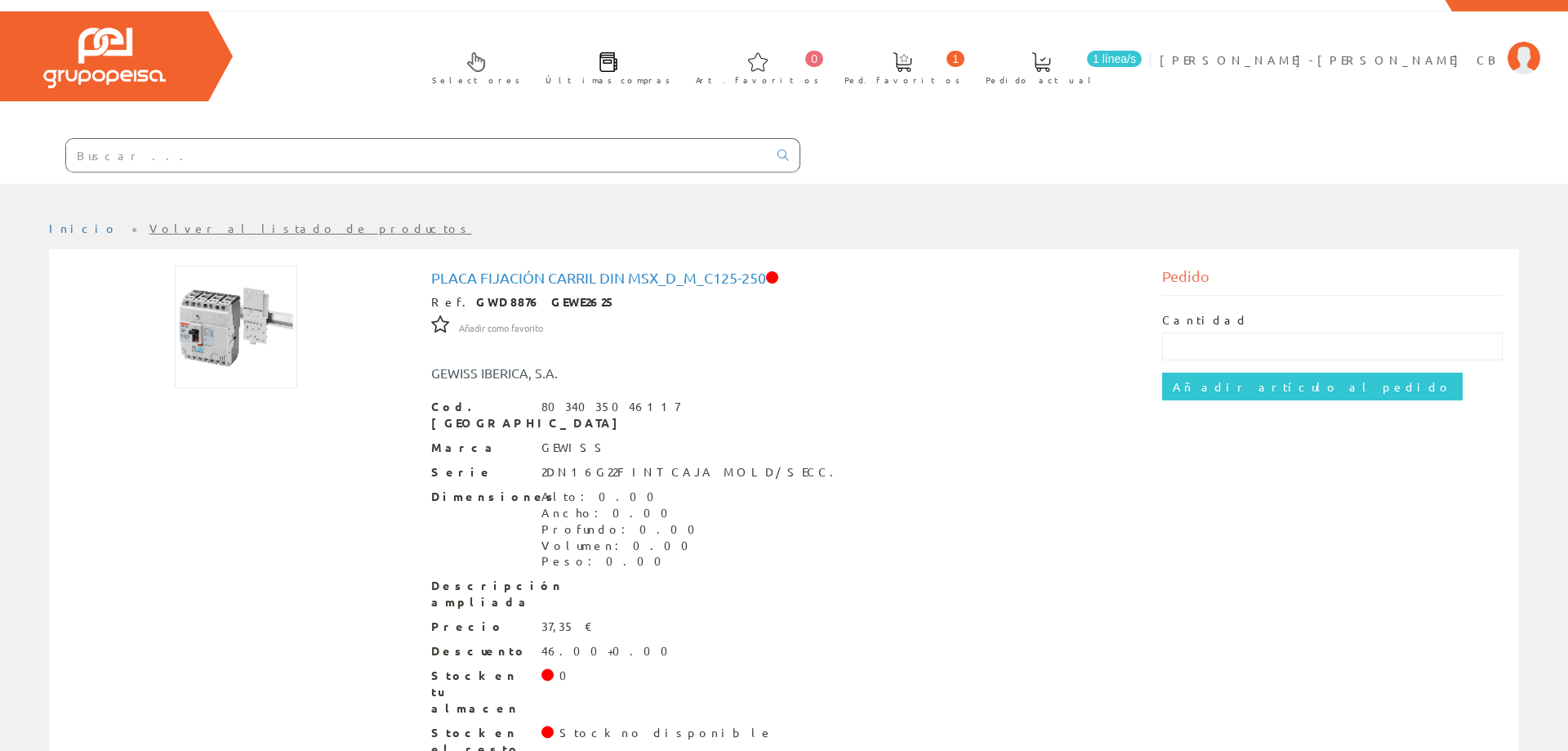
scroll to position [57, 0]
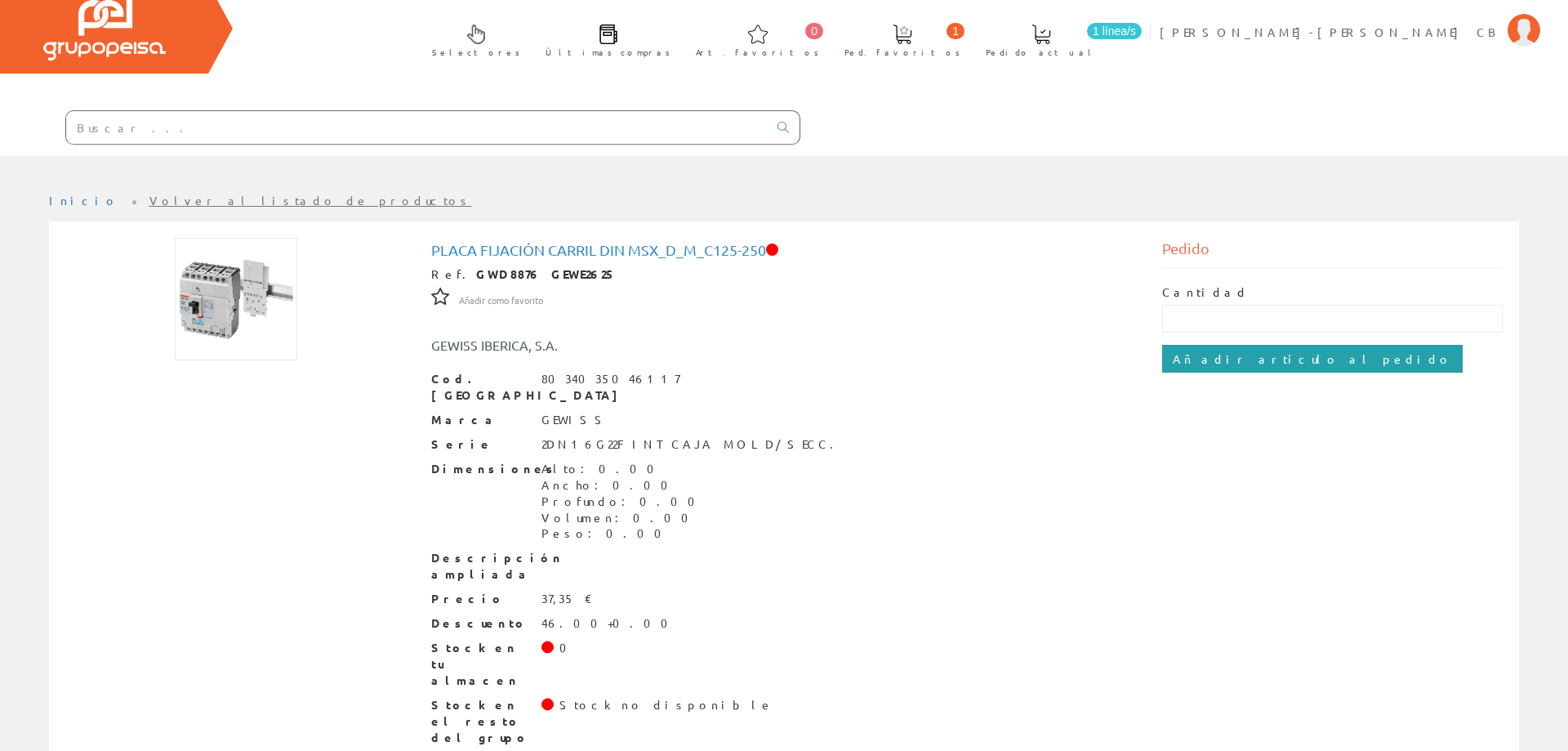
click at [1205, 358] on input "Añadir artículo al pedido" at bounding box center [1312, 359] width 300 height 28
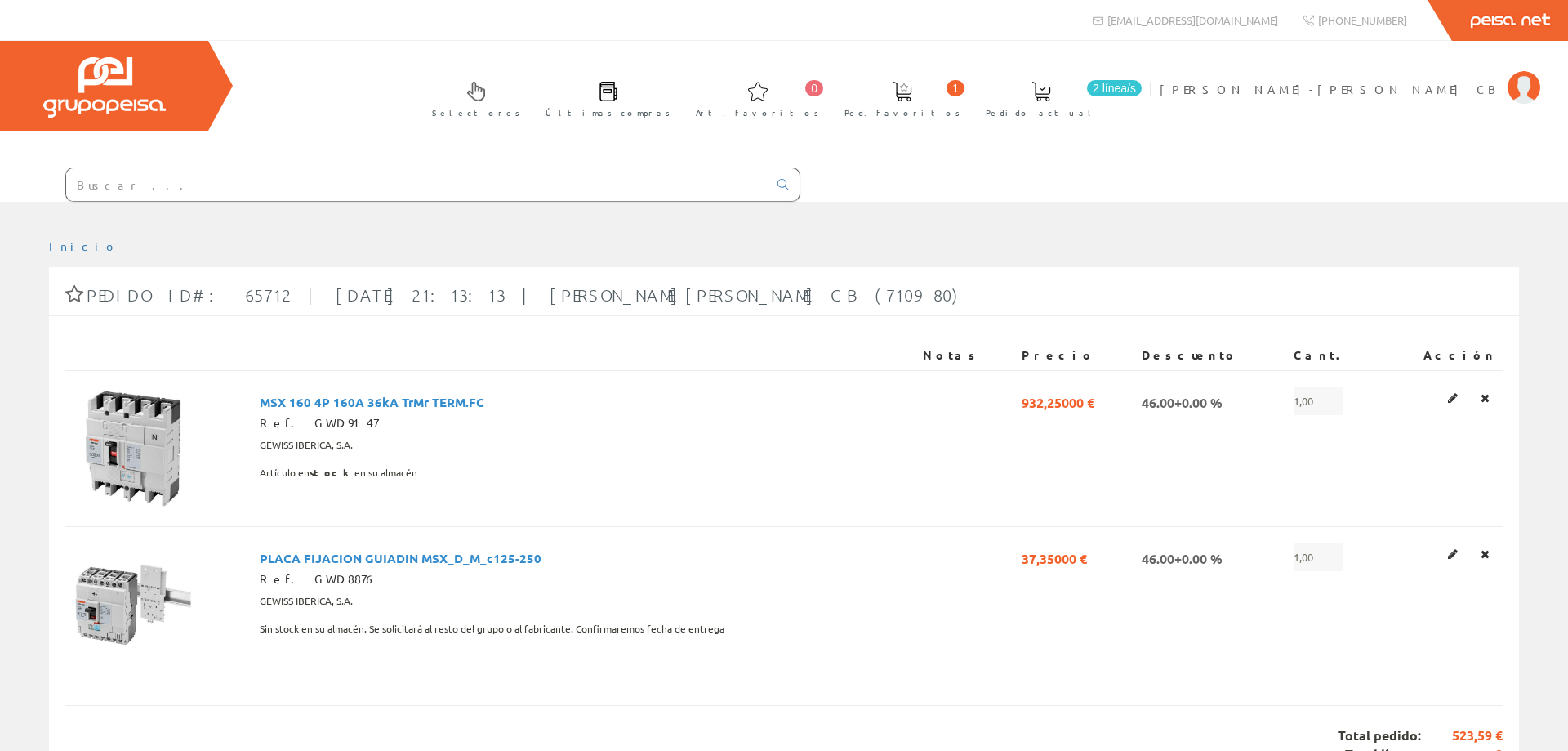
click at [145, 180] on input "text" at bounding box center [416, 185] width 701 height 33
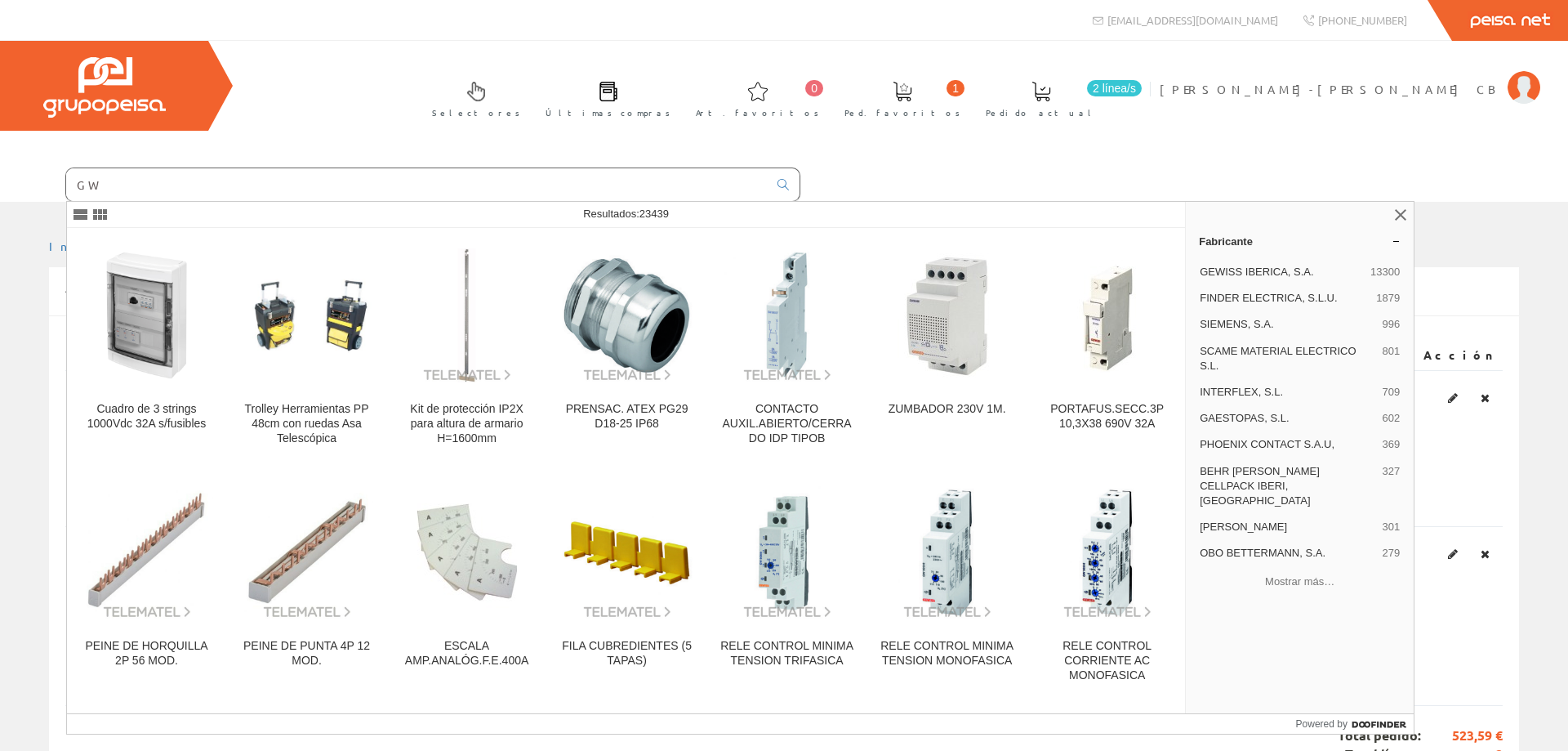
type input "G"
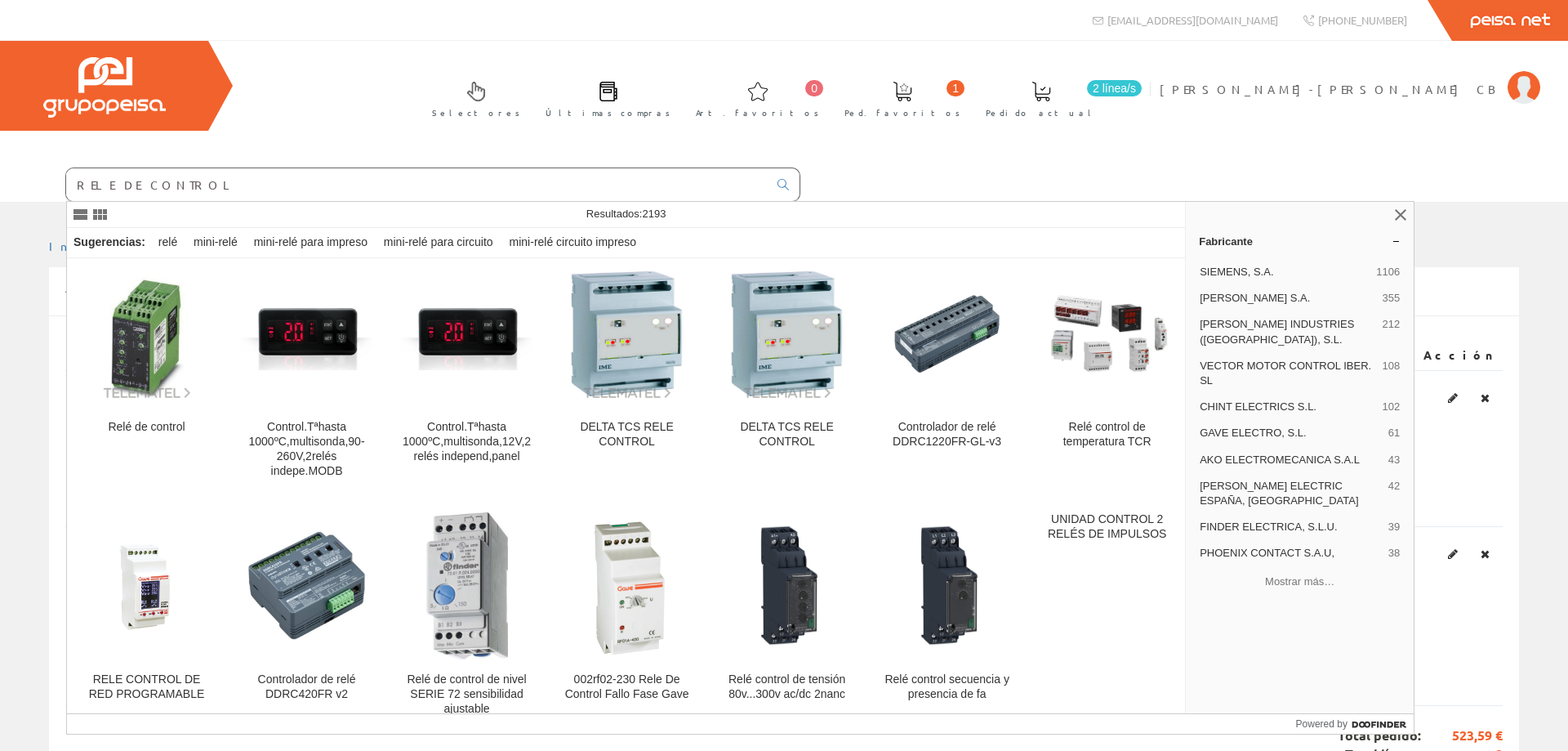
scroll to position [2091, 0]
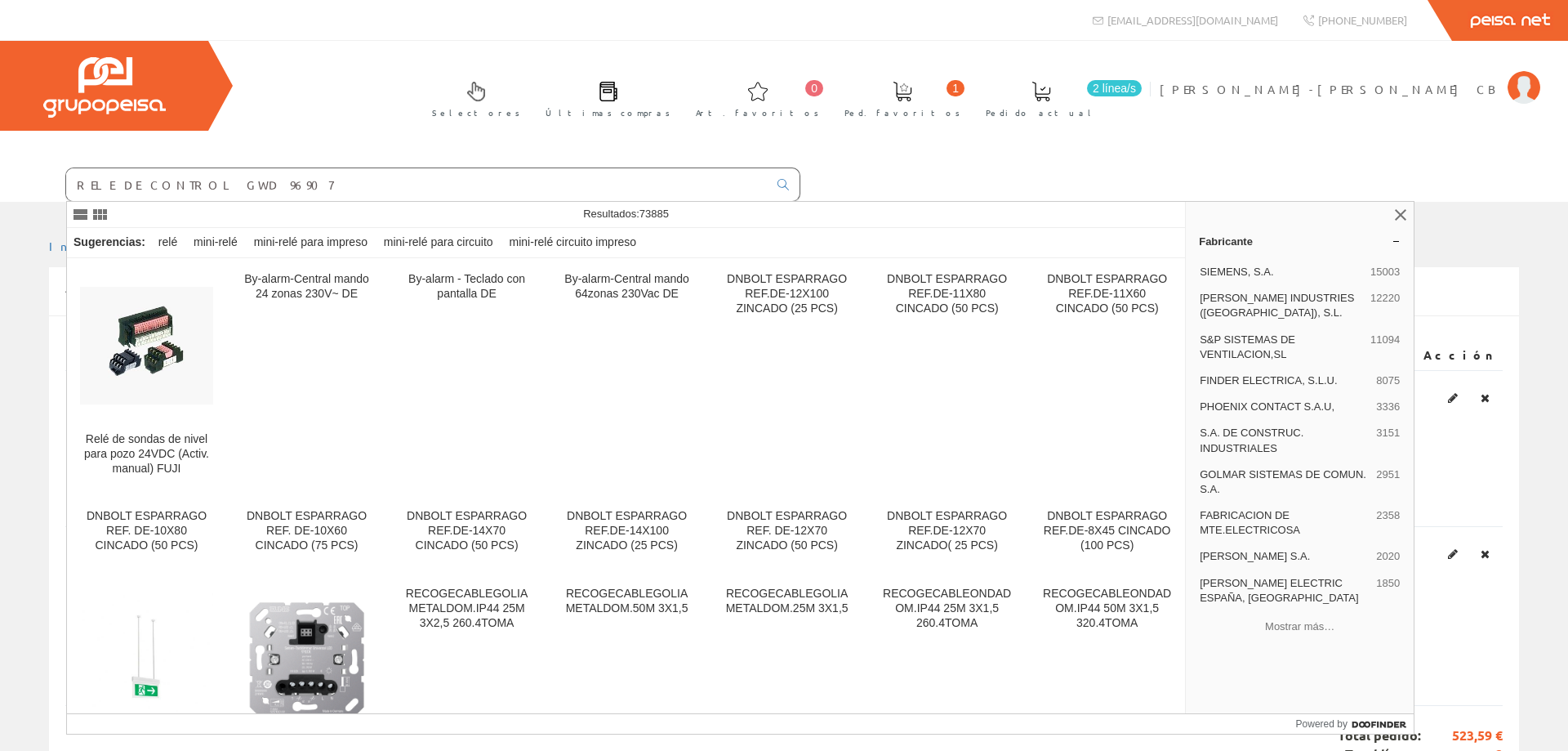
type input "RELE DE CONTROL GWD 96907"
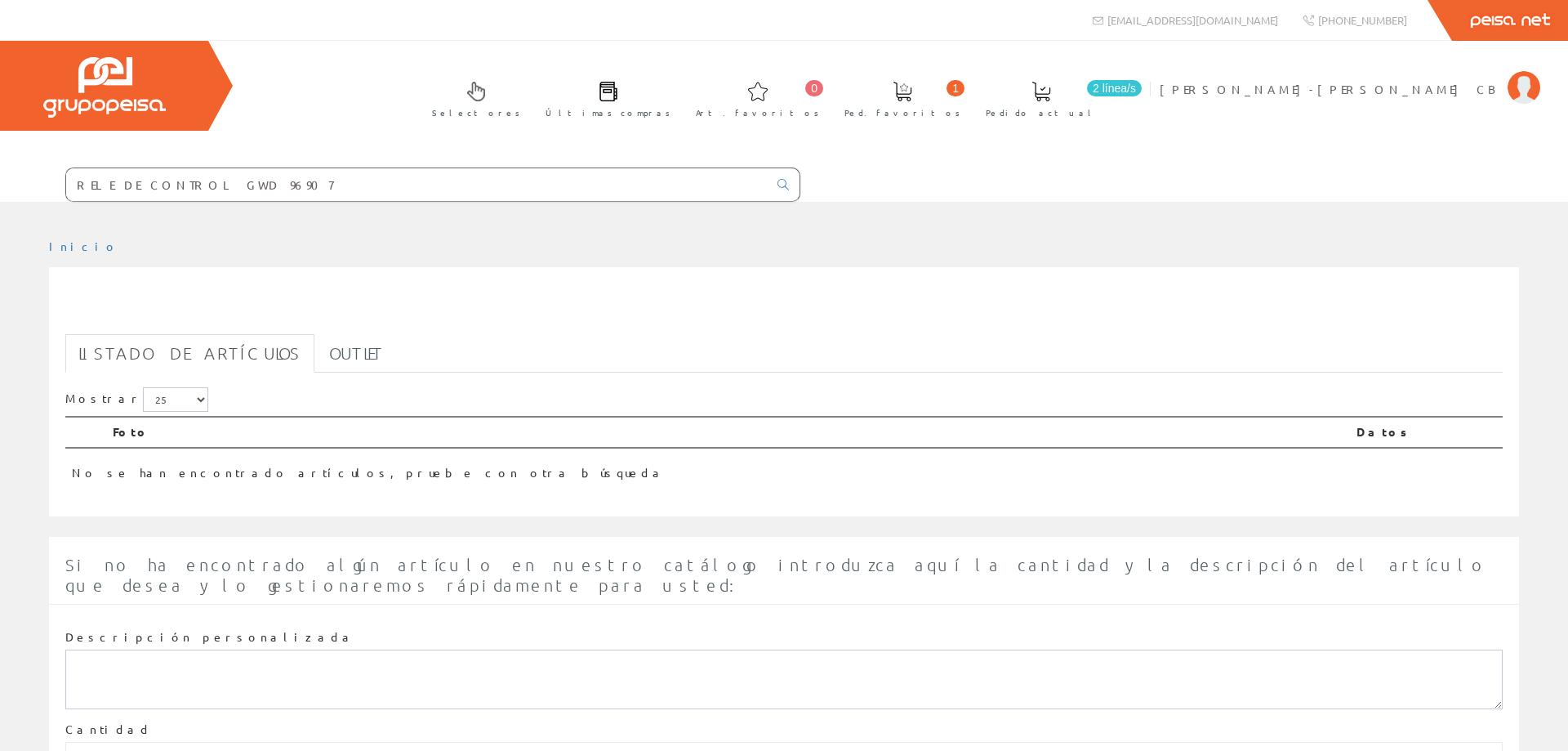
click at [207, 182] on input "RELE DE CONTROL GWD 96907" at bounding box center [416, 185] width 701 height 33
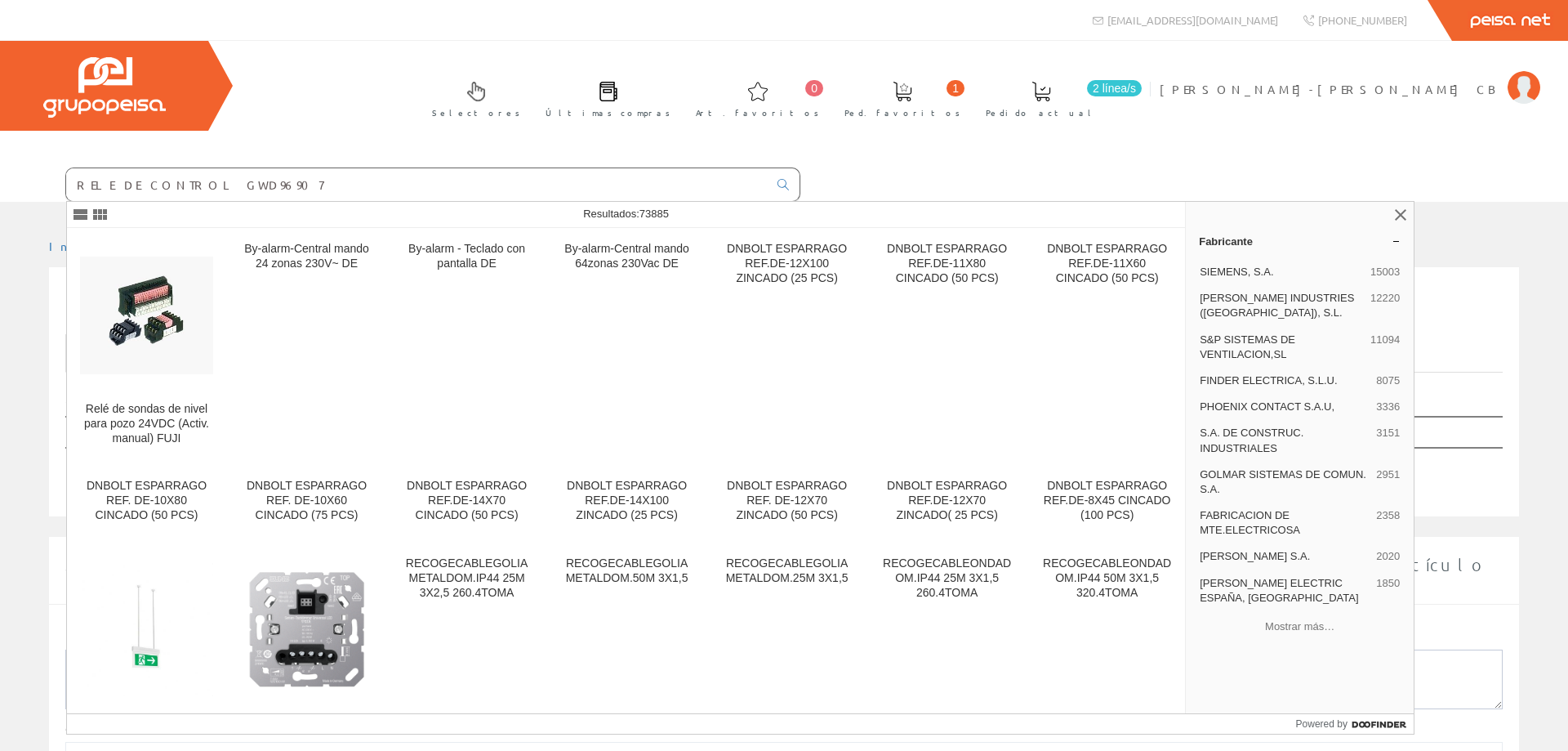
click at [173, 182] on input "RELE DE CONTROL GWD96907" at bounding box center [416, 185] width 701 height 33
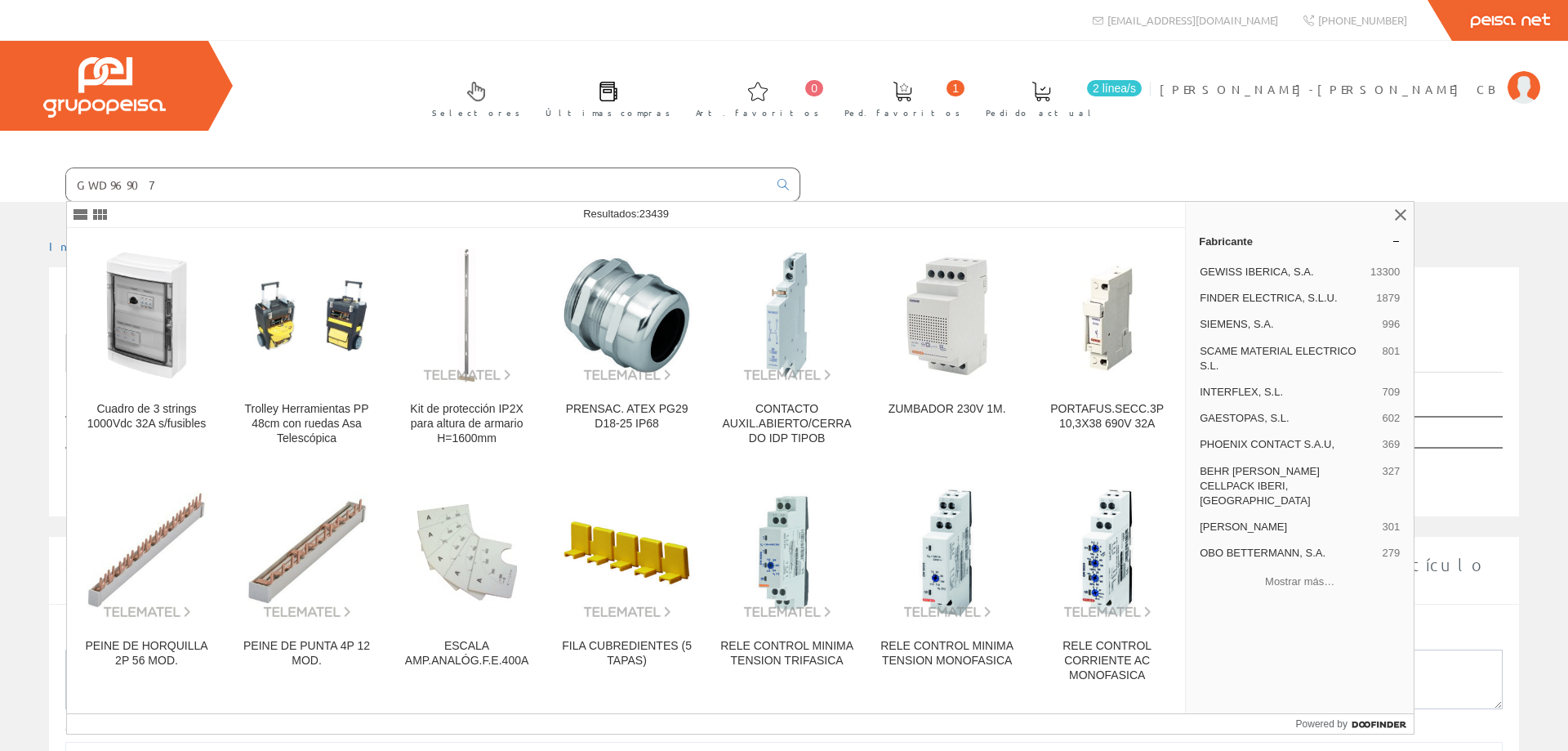
type input "GWD96907"
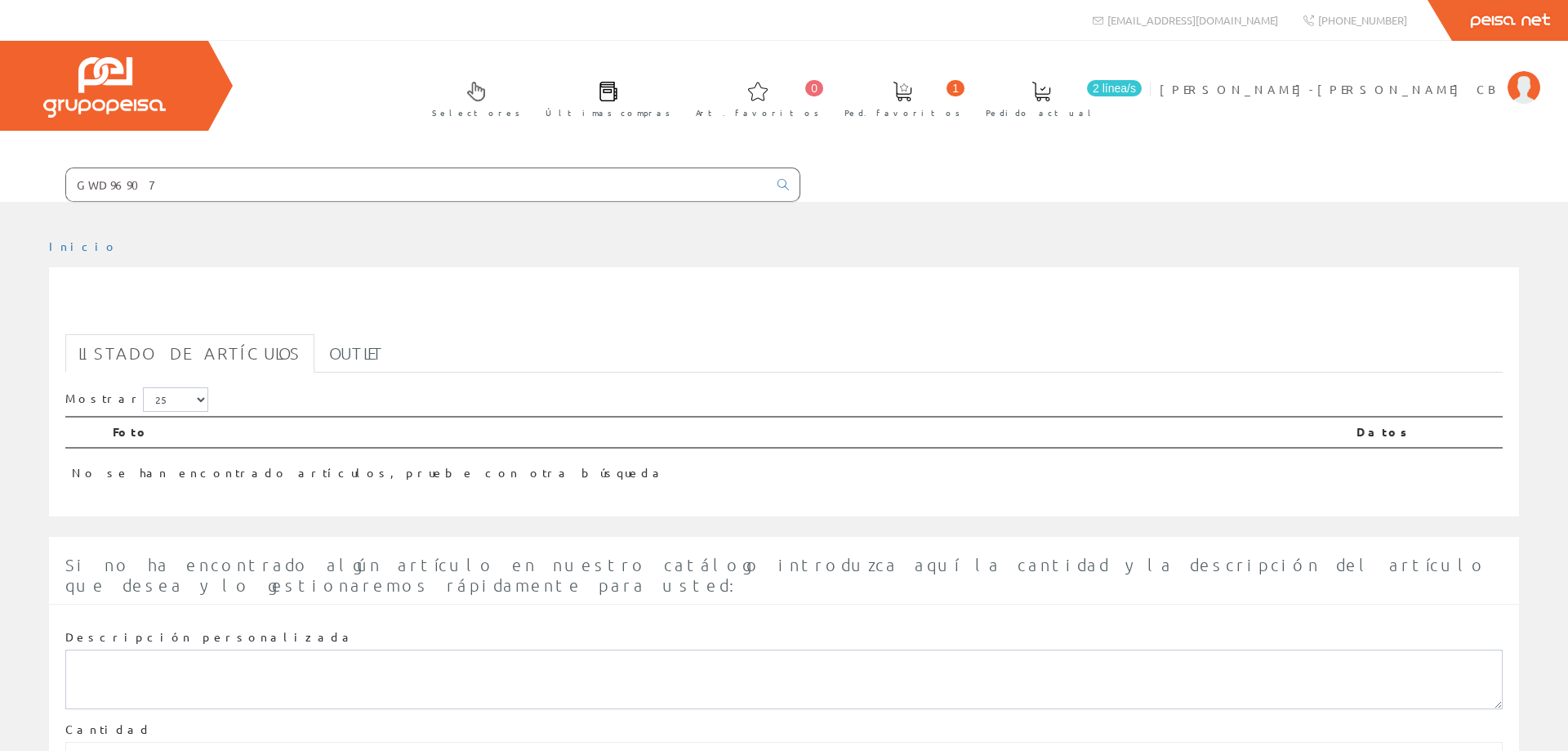
click at [152, 184] on input "GWD96907" at bounding box center [416, 185] width 701 height 33
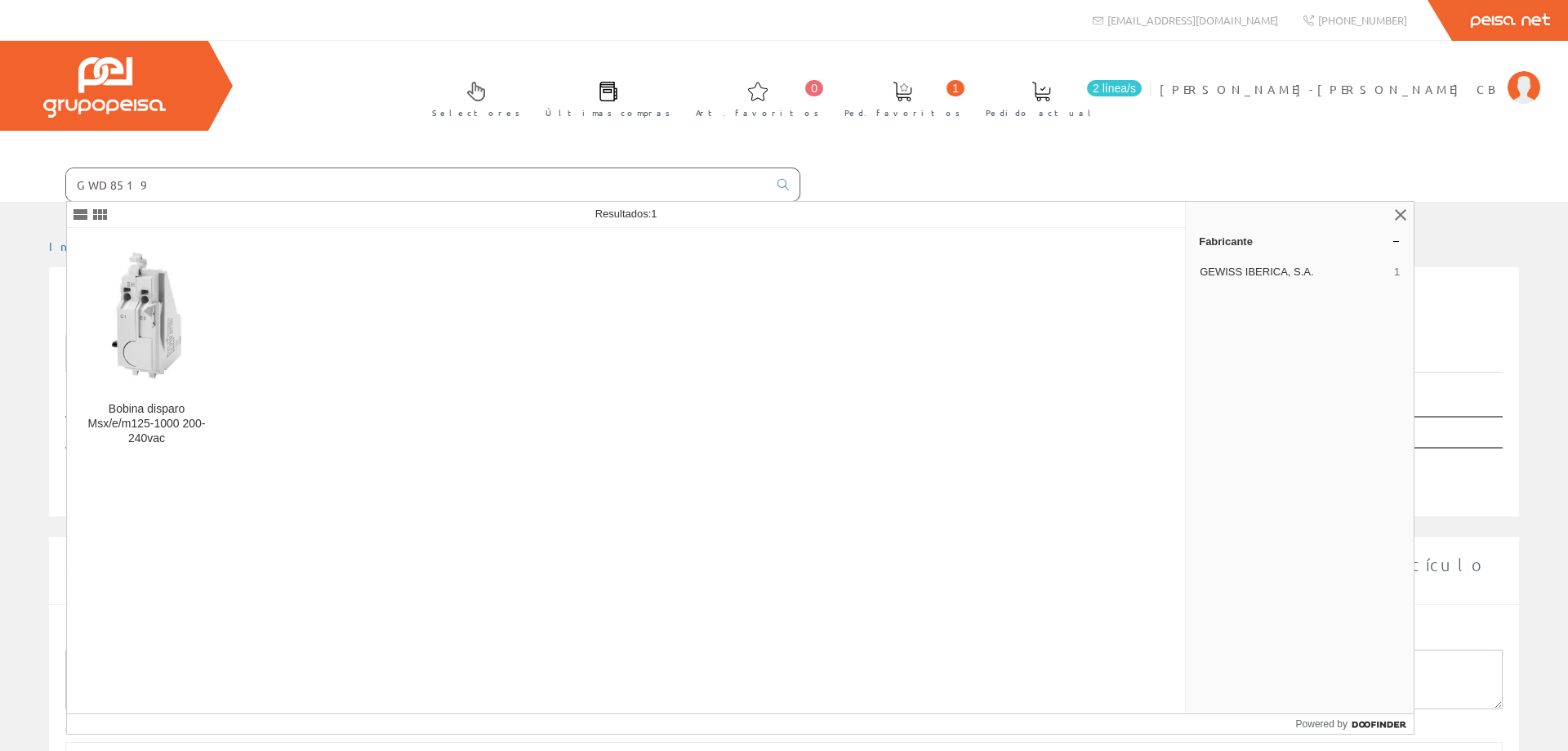
type input "GWD8519"
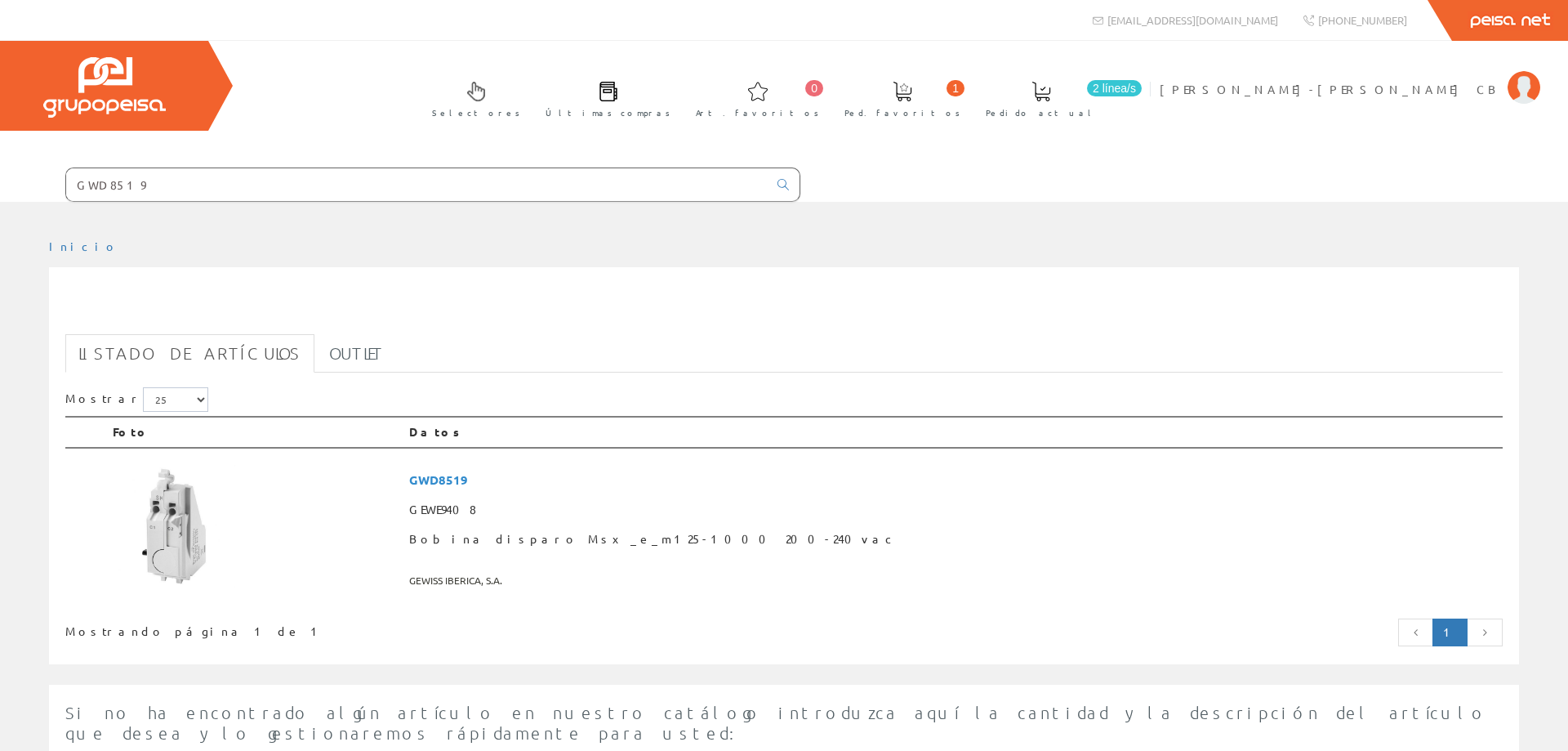
click at [152, 192] on input "GWD8519" at bounding box center [416, 185] width 701 height 33
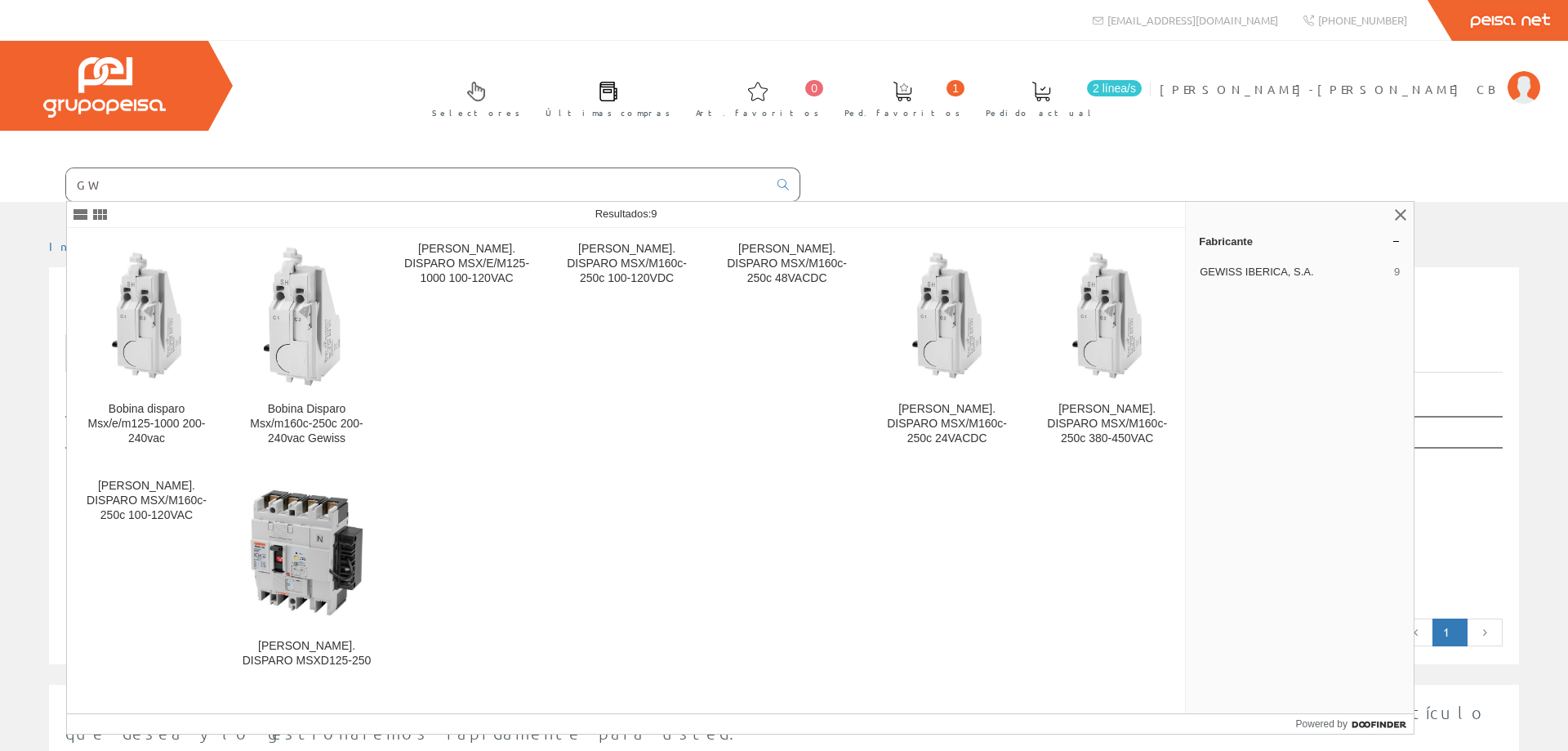
type input "G"
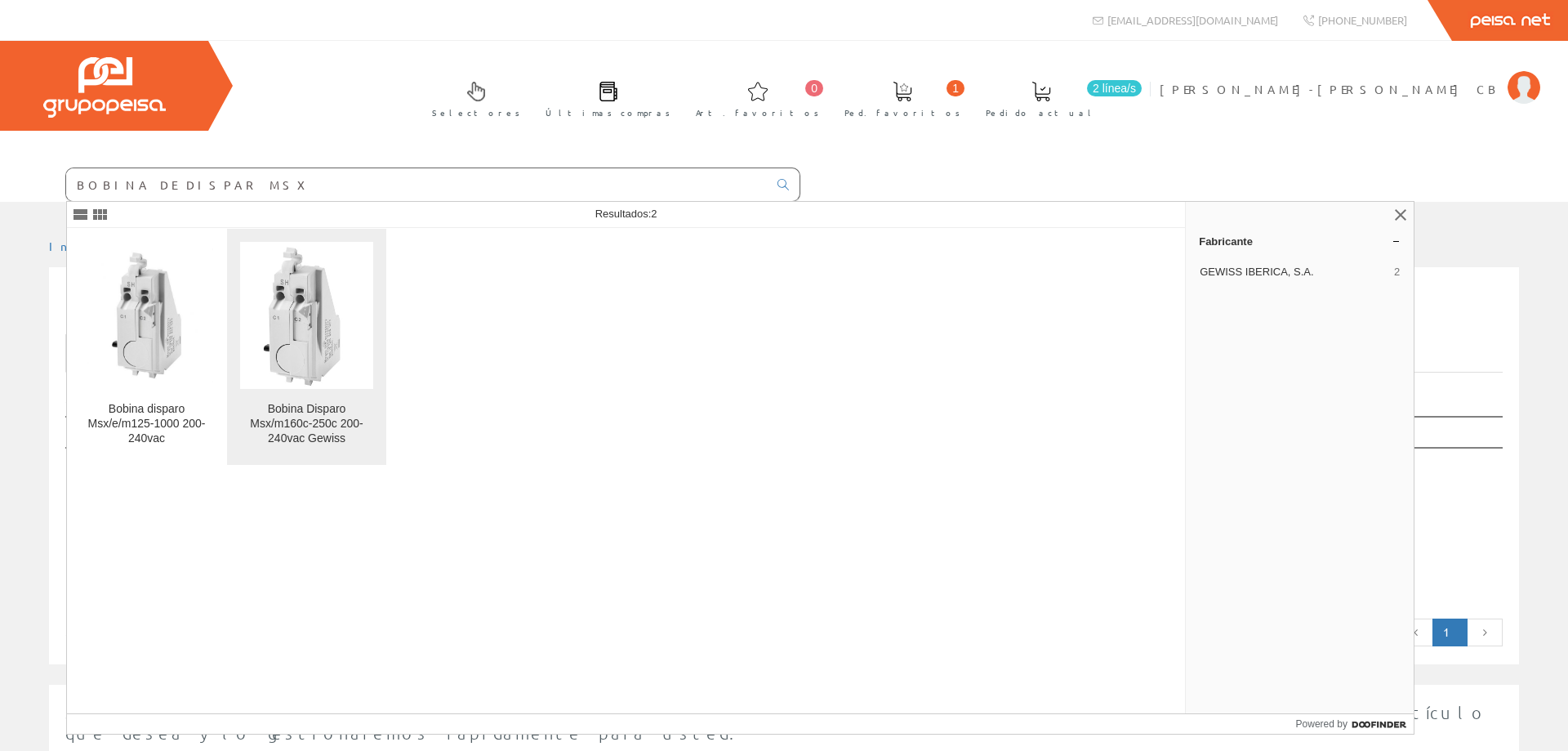
type input "BOBINA DE DISPAR MSX"
click at [310, 336] on img at bounding box center [306, 315] width 110 height 147
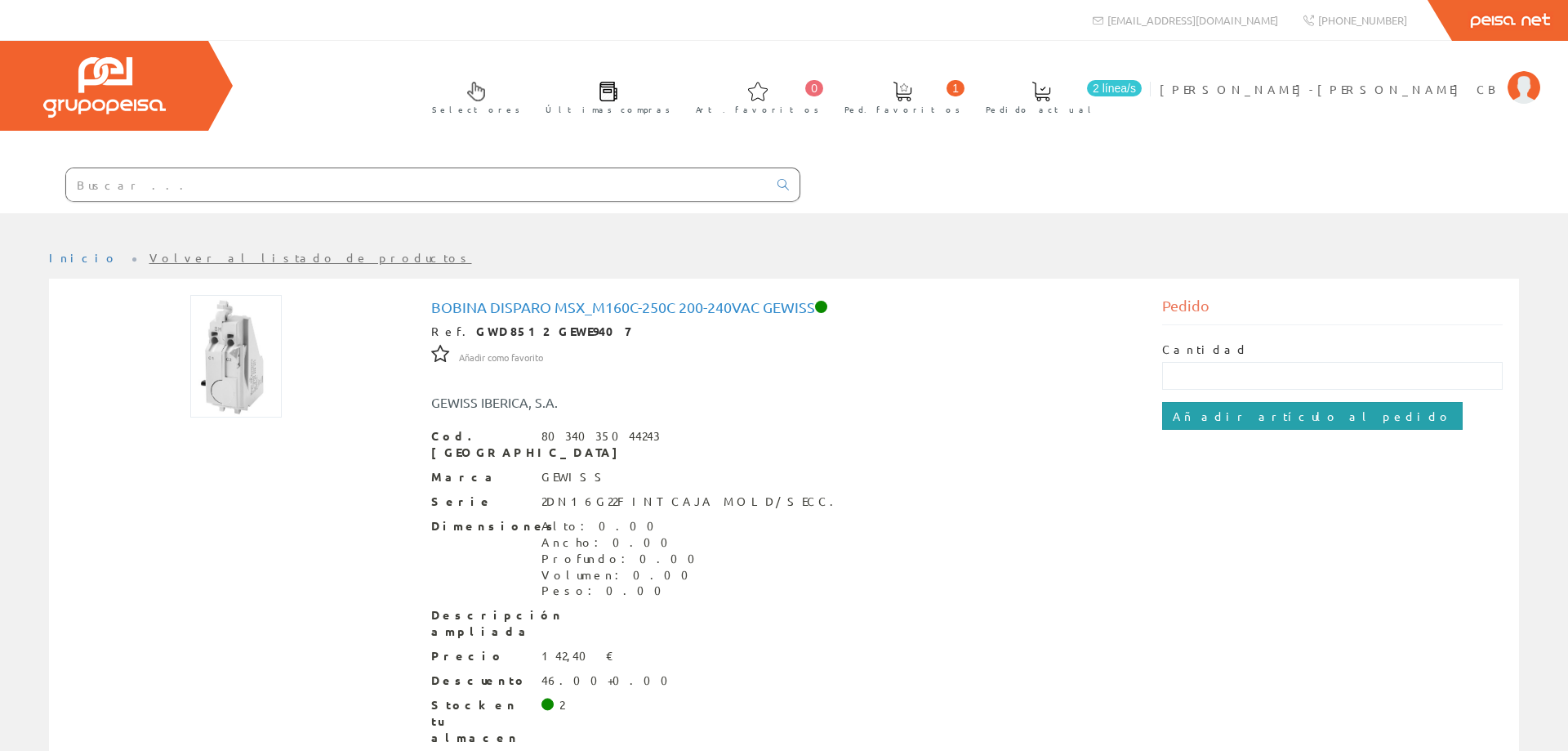
click at [1233, 416] on input "Añadir artículo al pedido" at bounding box center [1312, 416] width 300 height 28
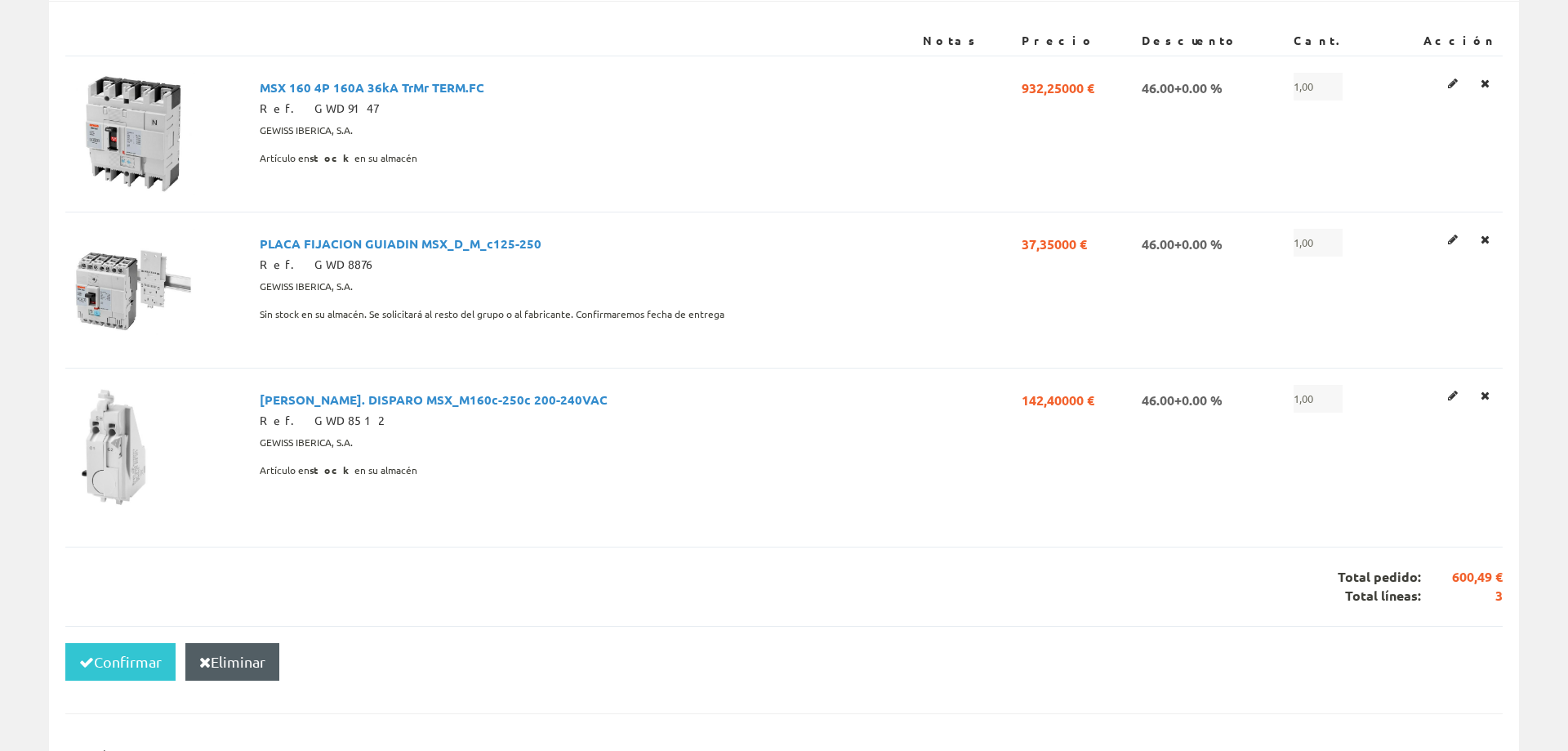
scroll to position [333, 0]
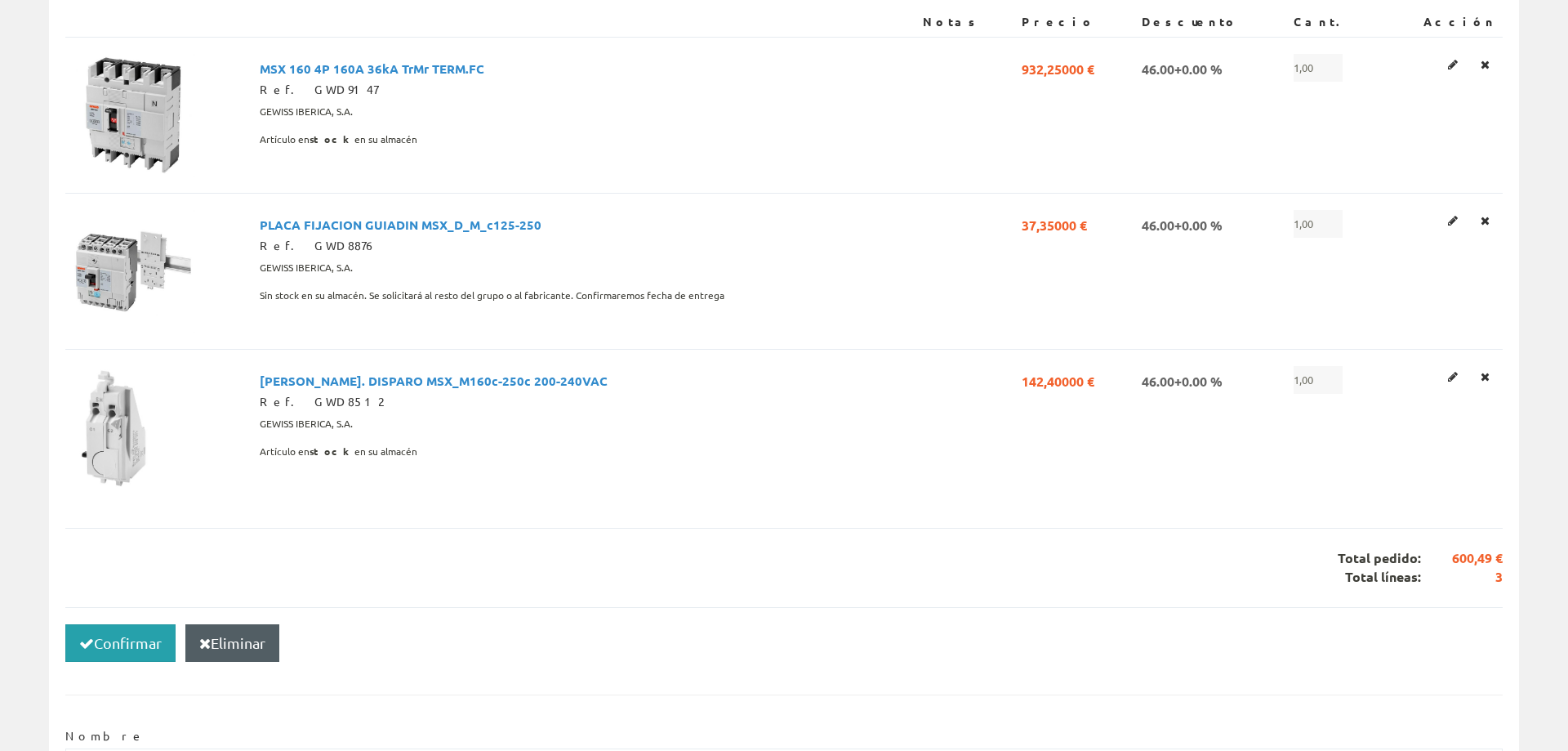
click at [113, 639] on button "Confirmar" at bounding box center [121, 643] width 110 height 38
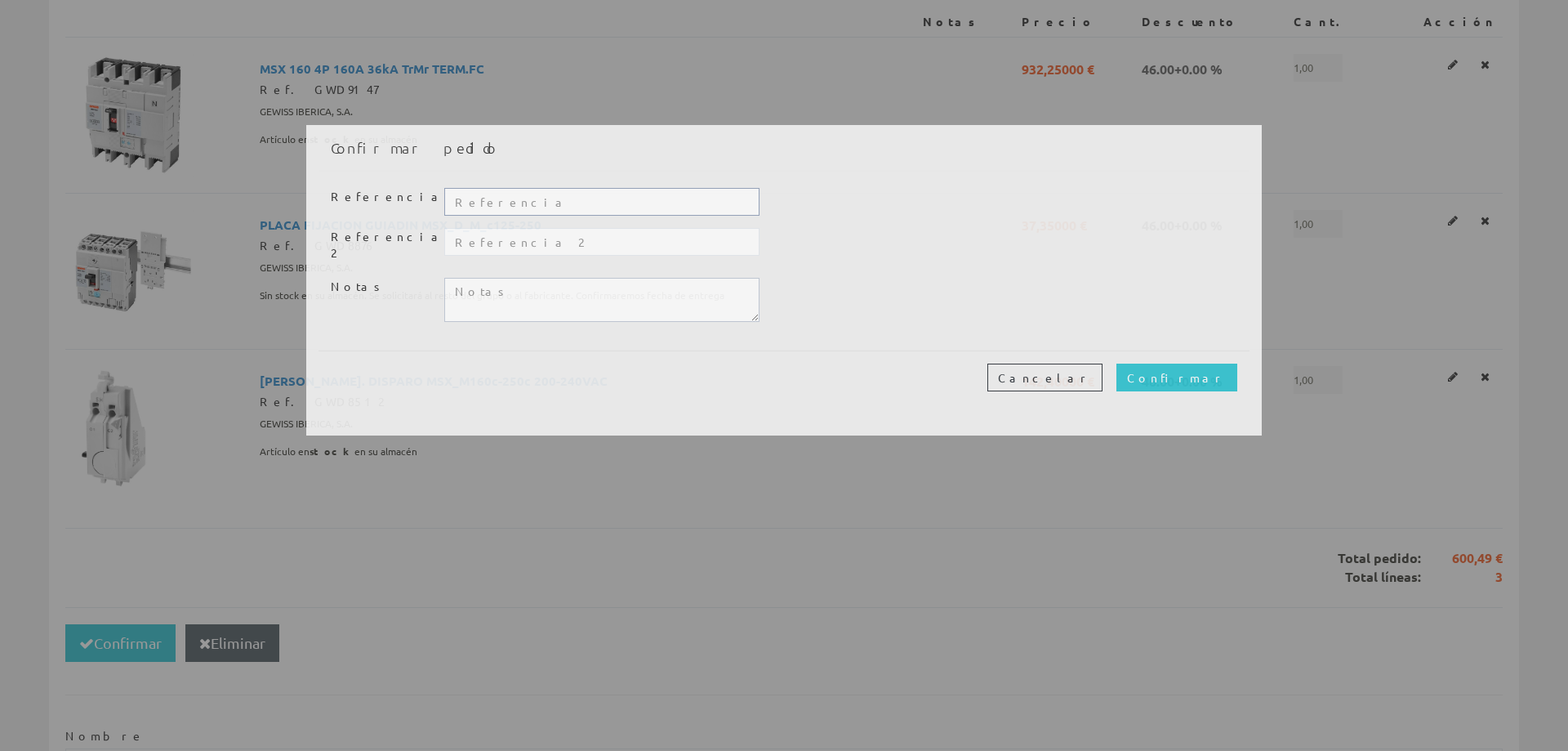
click at [462, 204] on input "text" at bounding box center [602, 201] width 315 height 28
type input "BUENAS NOCHES"
click at [1204, 367] on input "Confirmar" at bounding box center [1176, 377] width 121 height 28
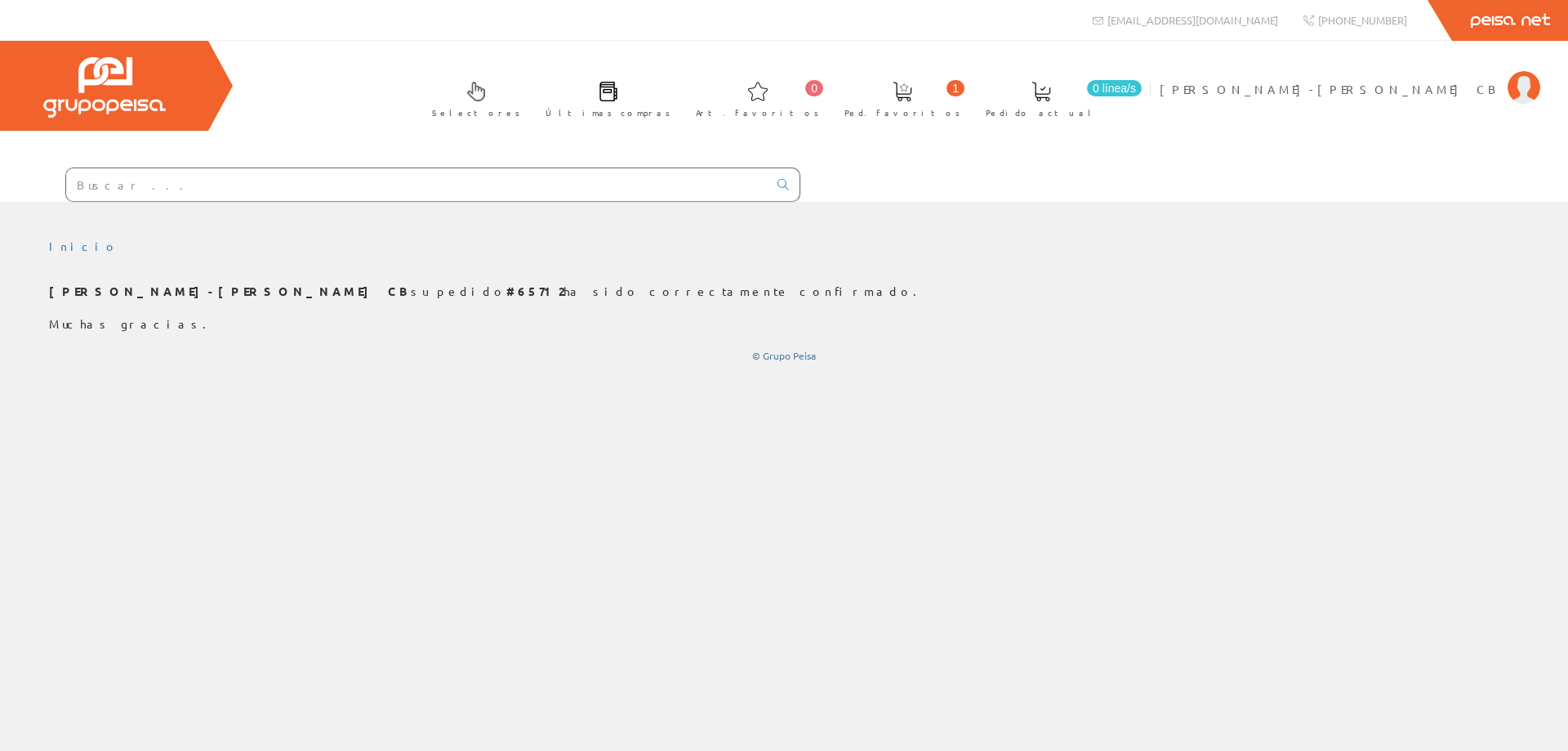
click at [912, 91] on span at bounding box center [902, 92] width 19 height 19
